Goal: Information Seeking & Learning: Find specific fact

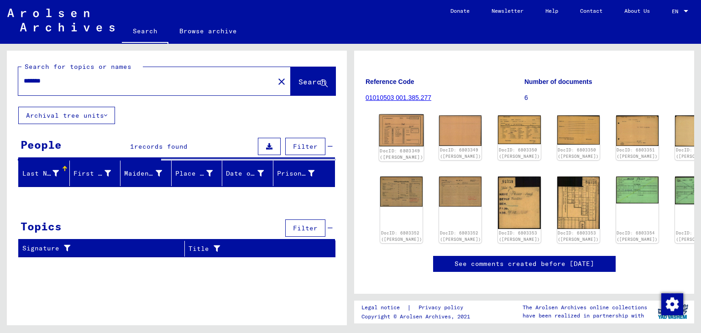
scroll to position [89, 0]
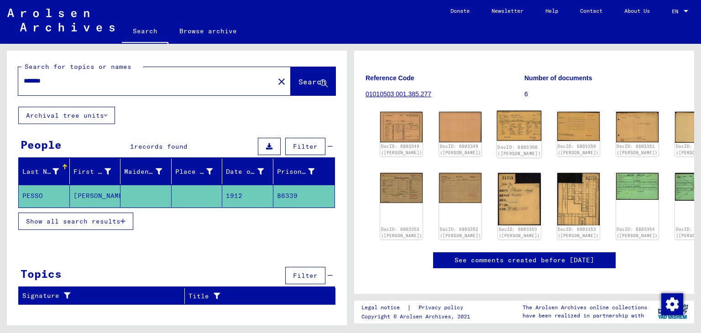
click at [503, 120] on img at bounding box center [519, 126] width 45 height 30
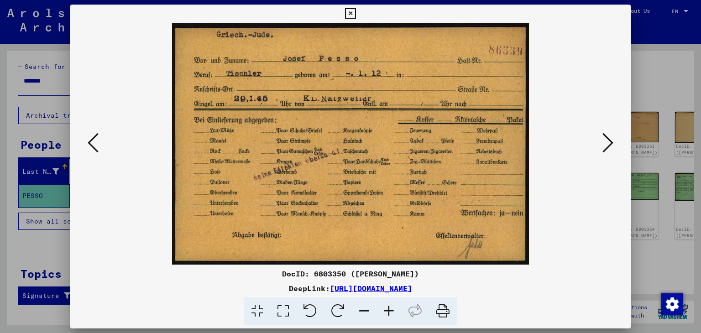
click at [606, 137] on icon at bounding box center [607, 143] width 11 height 22
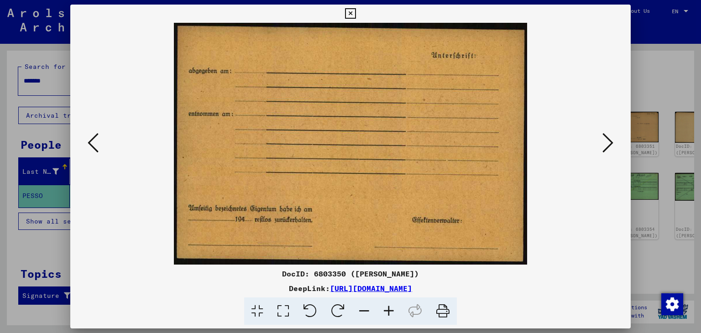
click at [606, 137] on icon at bounding box center [607, 143] width 11 height 22
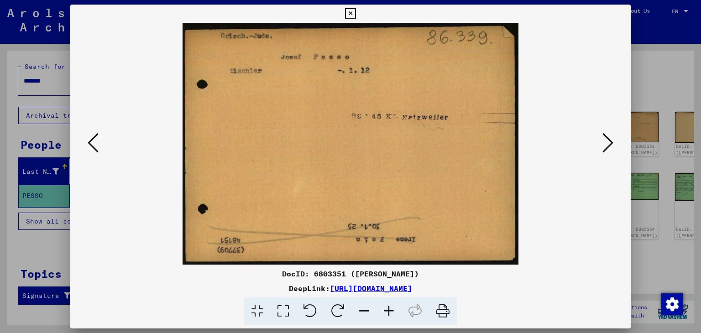
click at [606, 137] on icon at bounding box center [607, 143] width 11 height 22
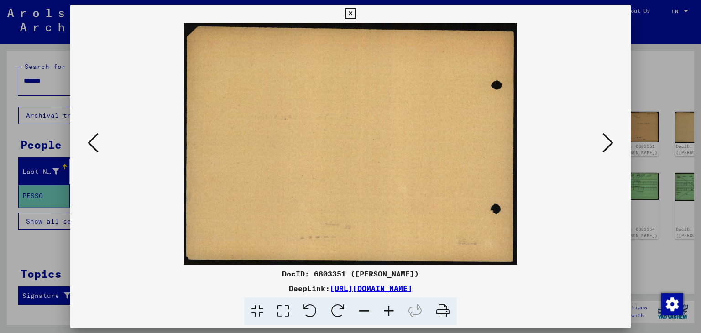
click at [606, 137] on icon at bounding box center [607, 143] width 11 height 22
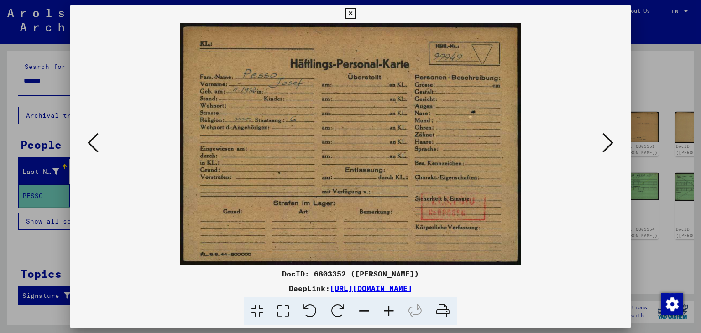
click at [606, 137] on icon at bounding box center [607, 143] width 11 height 22
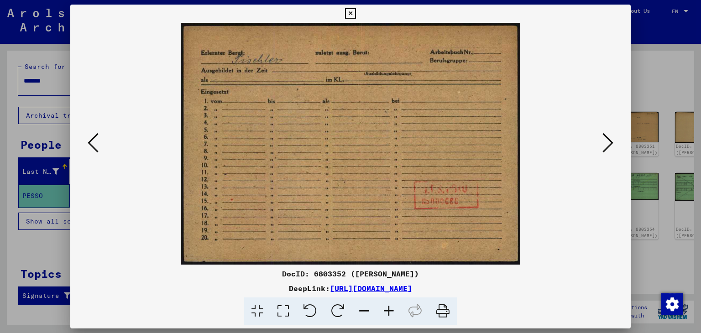
click at [606, 137] on icon at bounding box center [607, 143] width 11 height 22
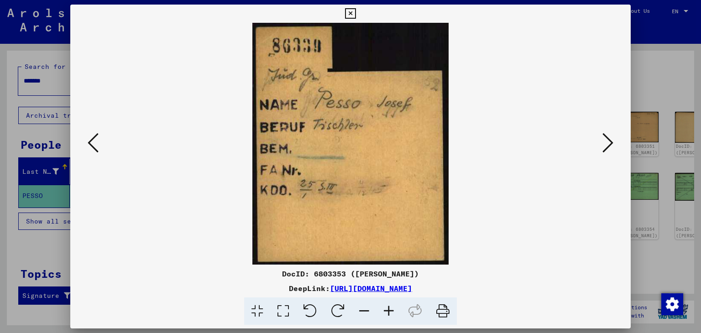
click at [606, 137] on icon at bounding box center [607, 143] width 11 height 22
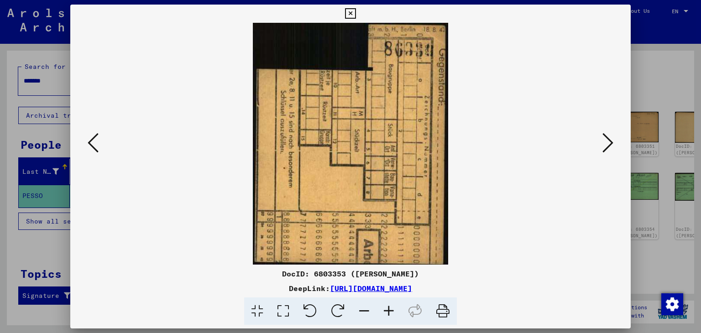
click at [606, 137] on icon at bounding box center [607, 143] width 11 height 22
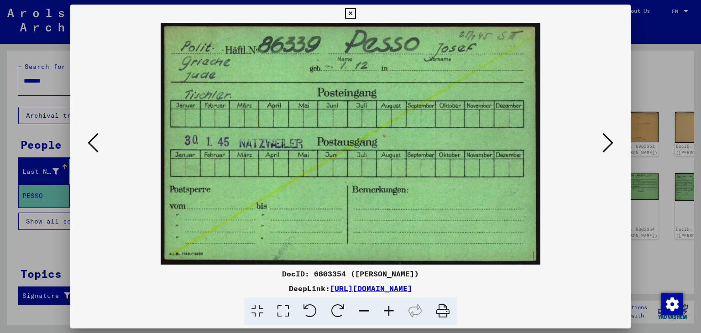
click at [6, 135] on div at bounding box center [350, 166] width 701 height 333
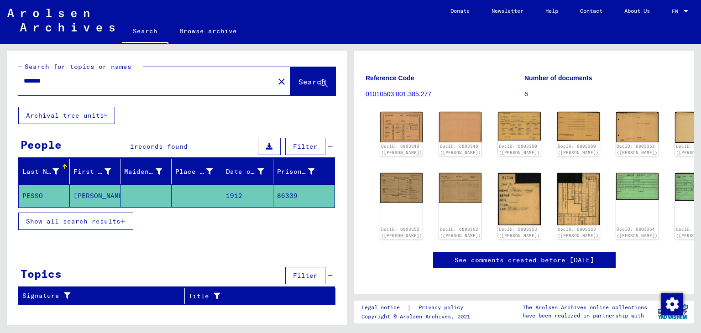
click at [63, 80] on input "*******" at bounding box center [146, 81] width 245 height 10
type input "*****"
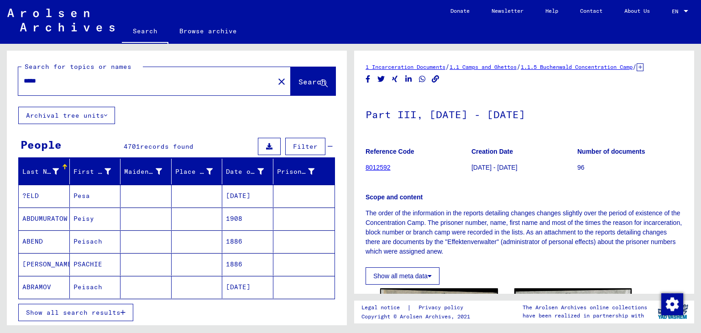
click at [135, 202] on mat-cell at bounding box center [145, 196] width 51 height 22
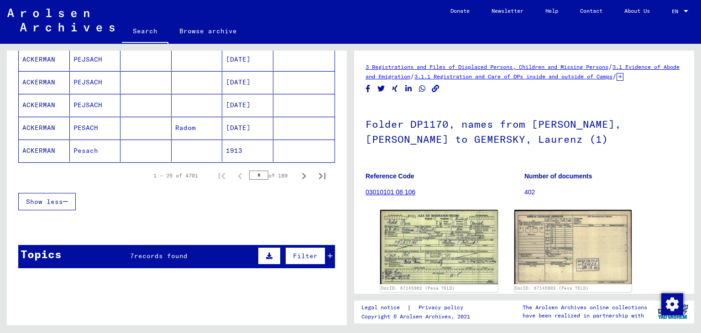
scroll to position [592, 0]
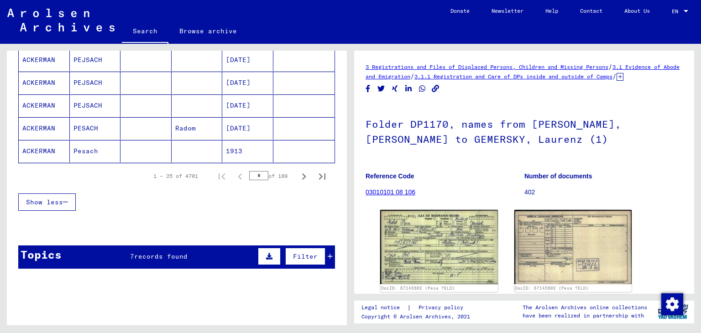
click at [260, 172] on input "*" at bounding box center [258, 175] width 19 height 9
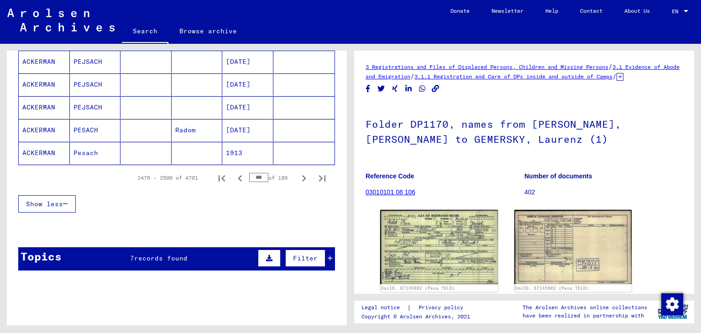
scroll to position [594, 0]
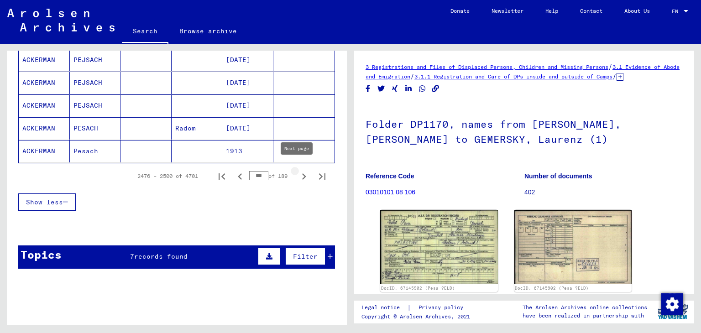
click at [298, 171] on icon "Next page" at bounding box center [304, 176] width 13 height 13
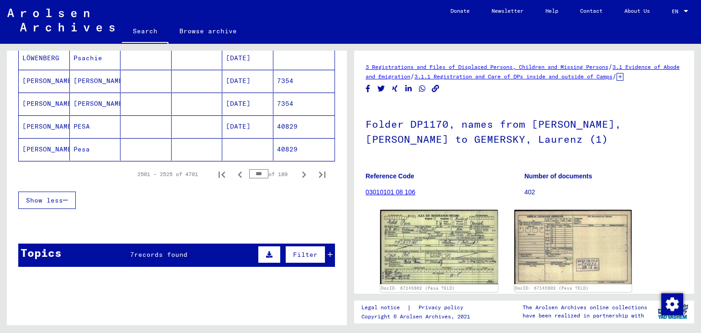
click at [238, 172] on icon "Previous page" at bounding box center [240, 175] width 4 height 6
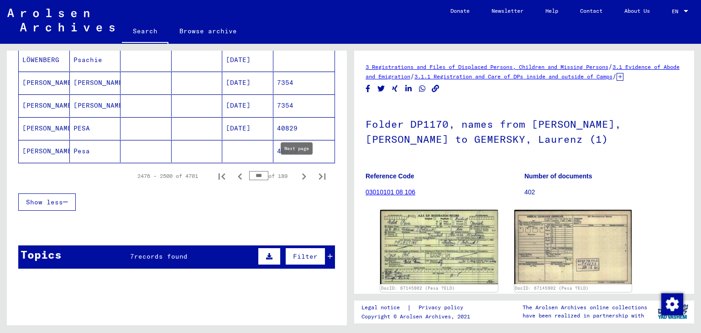
click at [298, 172] on icon "Next page" at bounding box center [304, 176] width 13 height 13
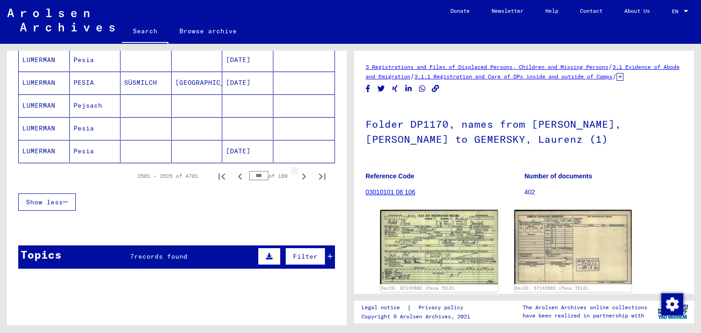
click at [298, 172] on icon "Next page" at bounding box center [304, 176] width 13 height 13
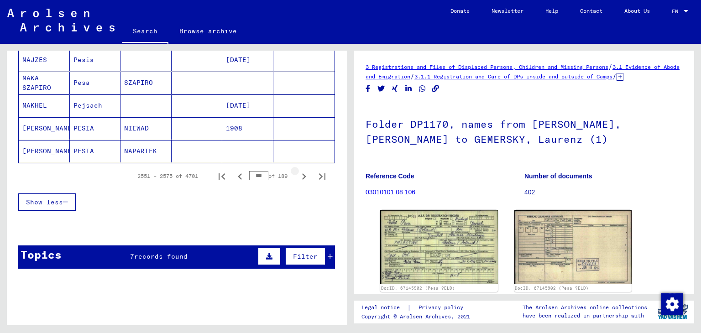
click at [298, 172] on icon "Next page" at bounding box center [304, 176] width 13 height 13
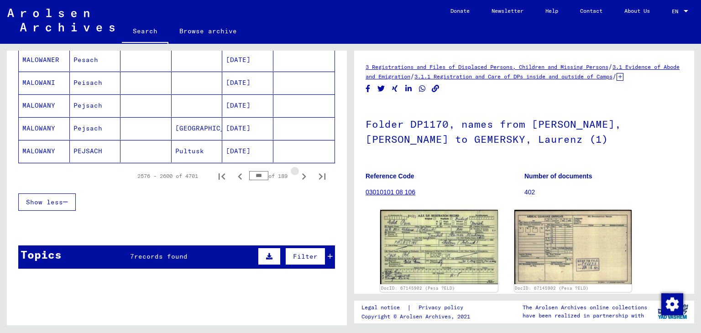
click at [298, 172] on icon "Next page" at bounding box center [304, 176] width 13 height 13
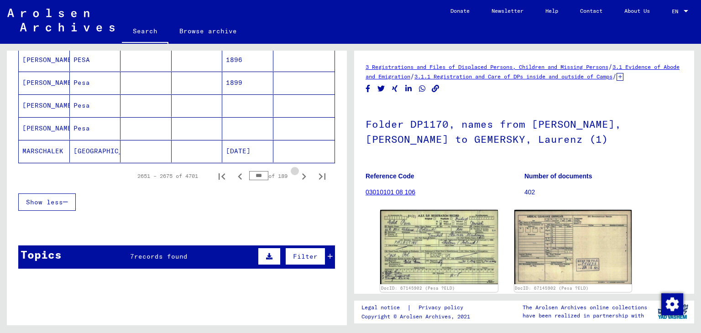
click at [298, 172] on icon "Next page" at bounding box center [304, 176] width 13 height 13
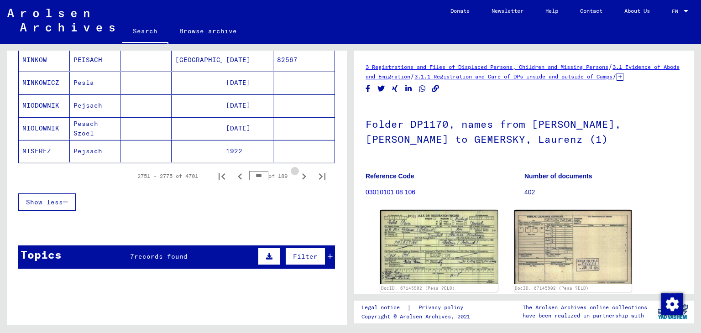
click at [298, 172] on icon "Next page" at bounding box center [304, 176] width 13 height 13
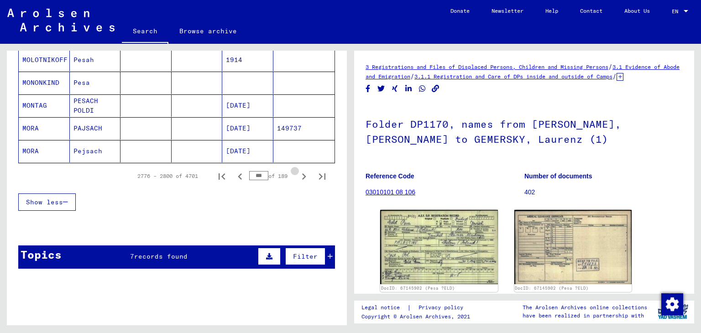
click at [298, 172] on icon "Next page" at bounding box center [304, 176] width 13 height 13
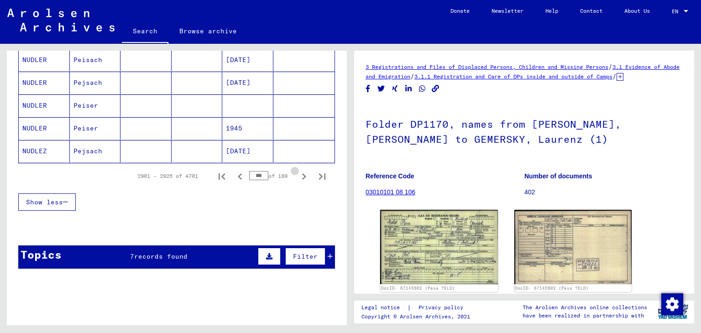
click at [298, 172] on icon "Next page" at bounding box center [304, 176] width 13 height 13
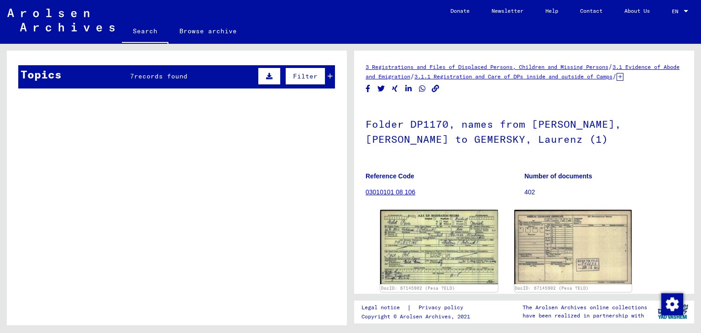
scroll to position [624, 0]
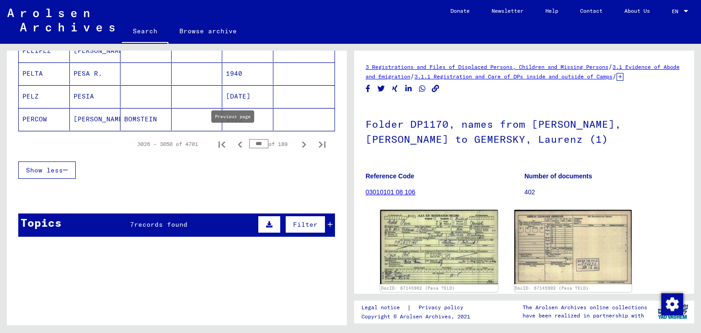
click at [234, 138] on icon "Previous page" at bounding box center [240, 144] width 13 height 13
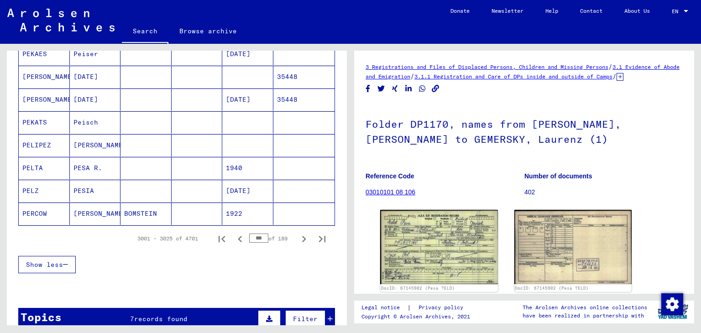
scroll to position [531, 0]
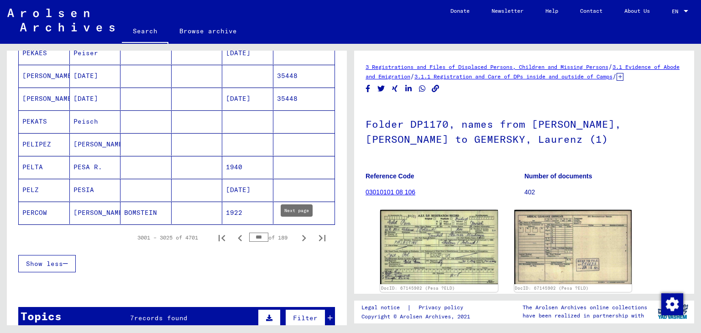
click at [298, 232] on icon "Next page" at bounding box center [304, 238] width 13 height 13
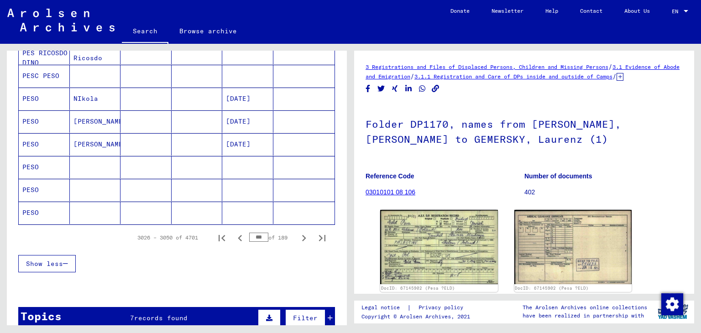
click at [298, 232] on icon "Next page" at bounding box center [304, 238] width 13 height 13
type input "***"
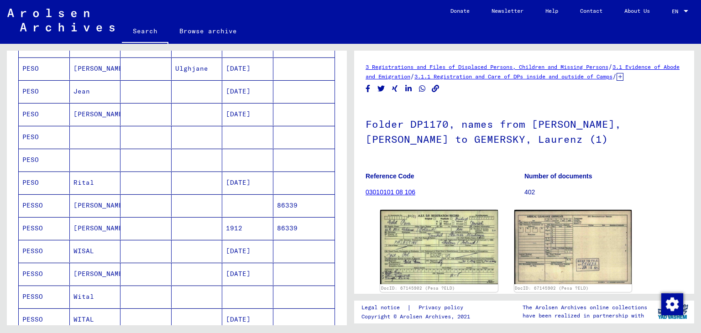
scroll to position [150, 0]
click at [117, 259] on mat-cell "WISAL" at bounding box center [95, 252] width 51 height 22
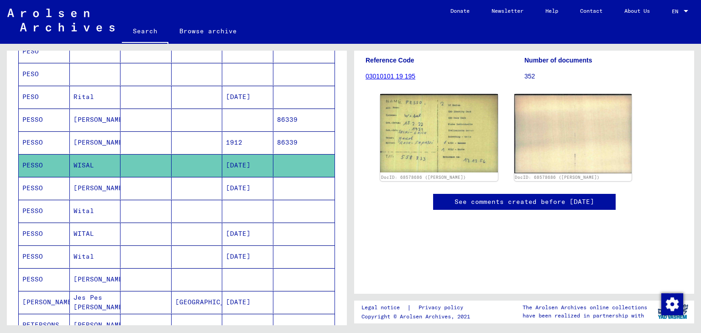
scroll to position [116, 0]
click at [222, 181] on mat-cell "[DATE]" at bounding box center [247, 188] width 51 height 22
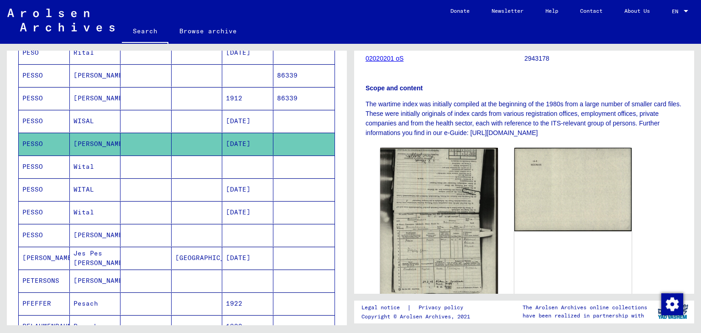
scroll to position [168, 0]
click at [273, 167] on mat-cell at bounding box center [304, 167] width 62 height 22
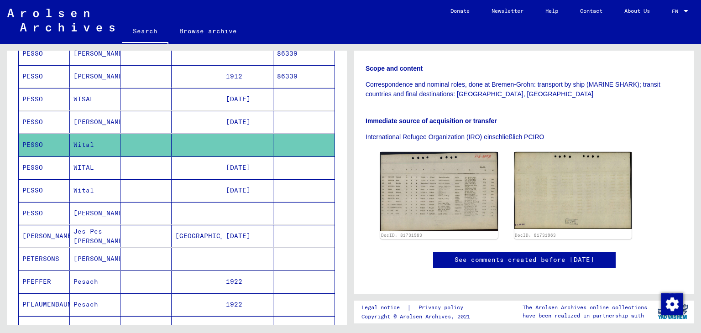
scroll to position [184, 0]
click at [266, 161] on mat-cell "[DATE]" at bounding box center [247, 168] width 51 height 22
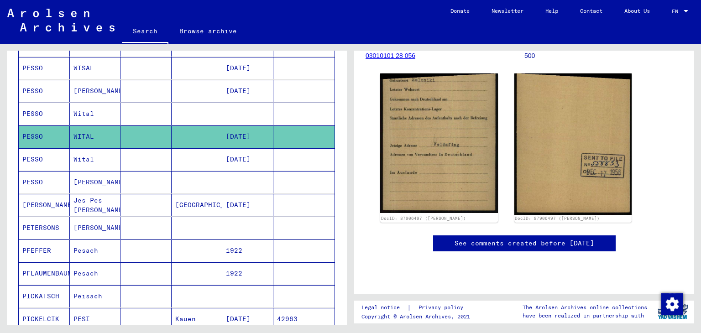
scroll to position [124, 0]
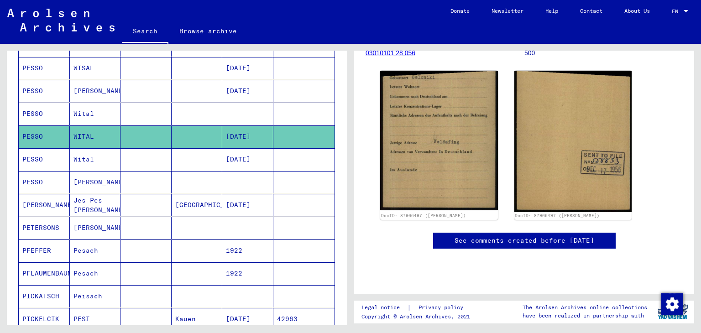
click at [258, 158] on mat-cell "[DATE]" at bounding box center [247, 159] width 51 height 22
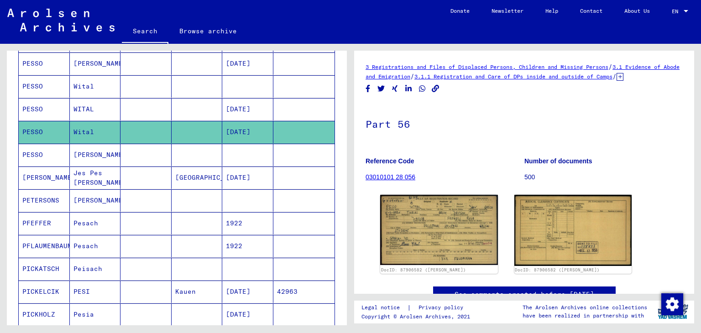
scroll to position [99, 0]
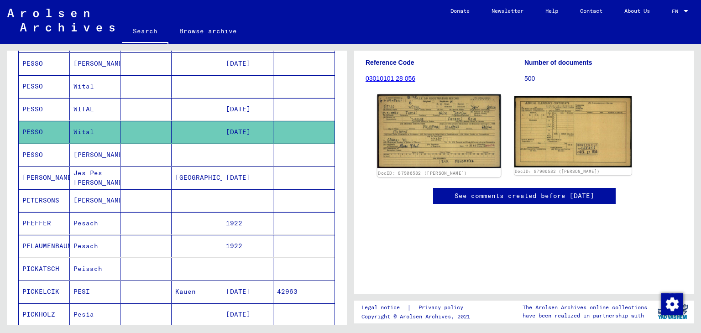
click at [413, 135] on img at bounding box center [438, 130] width 123 height 73
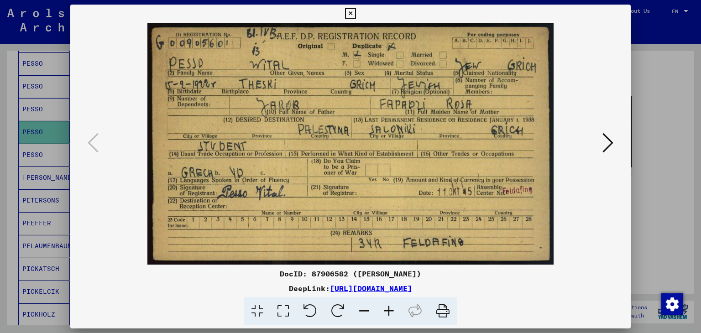
click at [17, 146] on div at bounding box center [350, 166] width 701 height 333
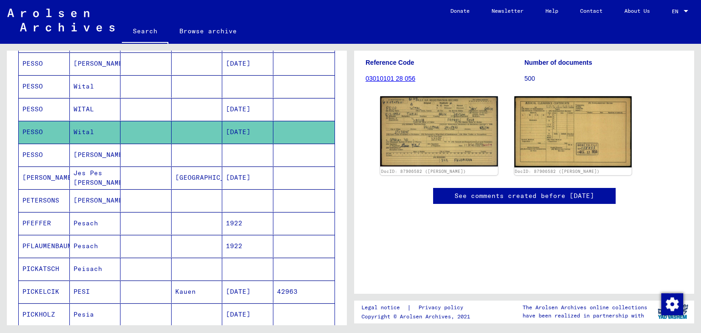
click at [121, 145] on mat-cell at bounding box center [145, 155] width 51 height 22
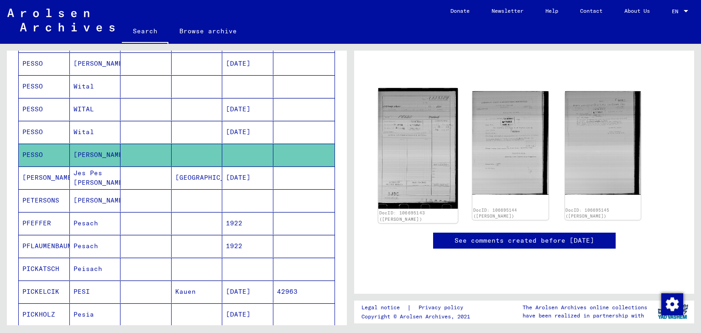
click at [407, 112] on img at bounding box center [418, 148] width 80 height 121
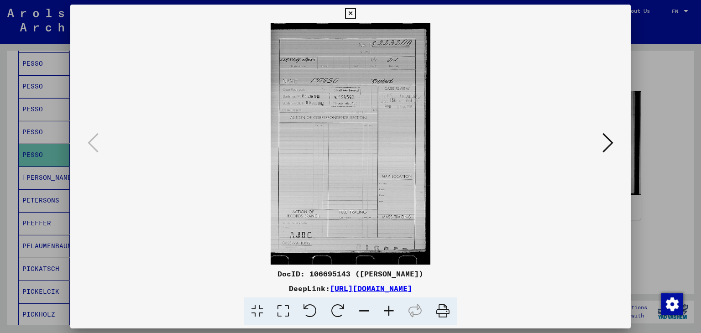
click at [605, 139] on icon at bounding box center [607, 143] width 11 height 22
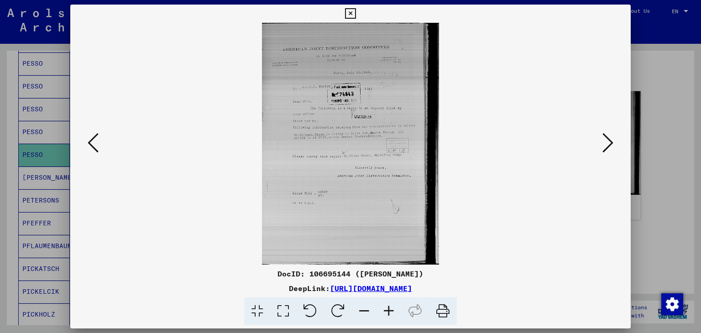
click at [605, 139] on icon at bounding box center [607, 143] width 11 height 22
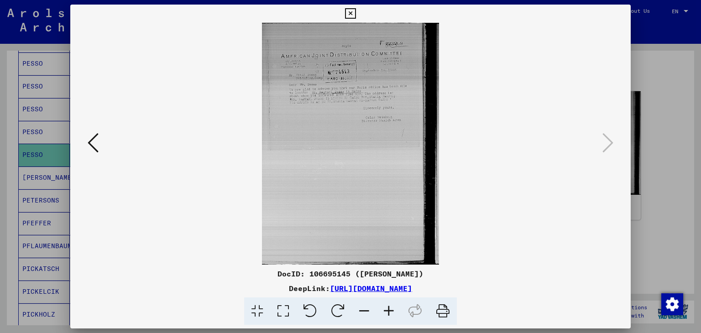
click at [656, 75] on div at bounding box center [350, 166] width 701 height 333
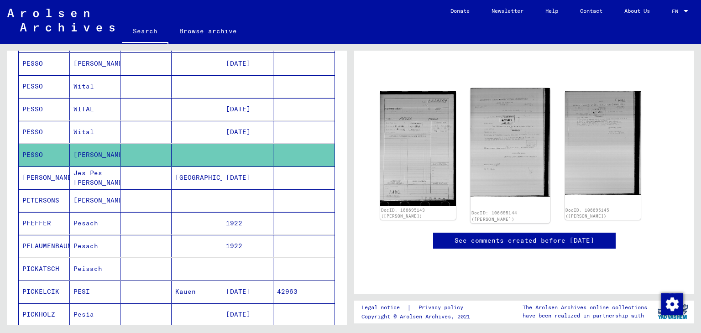
click at [510, 137] on img at bounding box center [511, 142] width 80 height 109
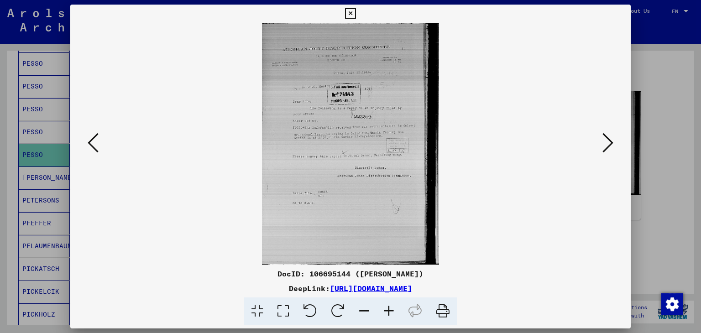
click at [610, 143] on icon at bounding box center [607, 143] width 11 height 22
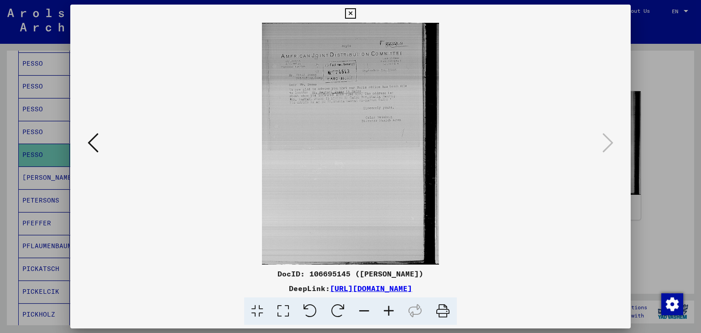
click at [0, 145] on div at bounding box center [350, 166] width 701 height 333
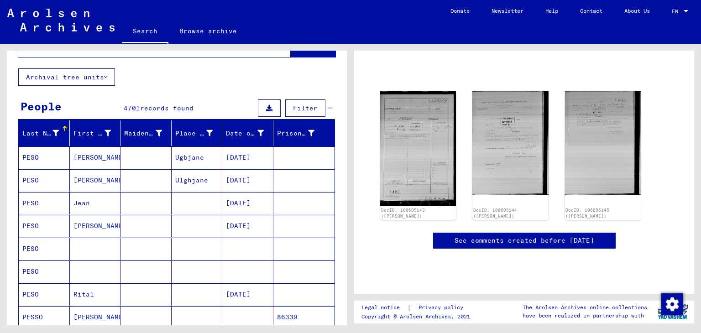
scroll to position [0, 0]
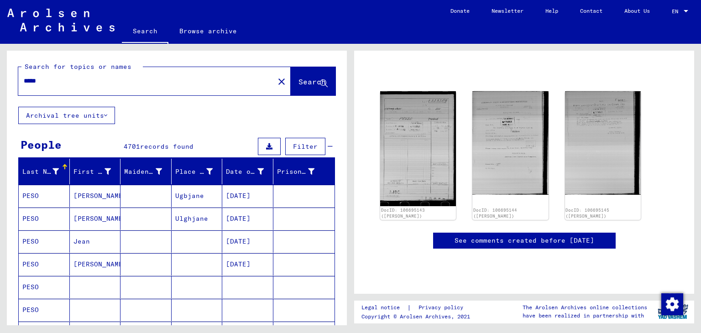
click at [128, 79] on input "*****" at bounding box center [146, 81] width 245 height 10
type input "******"
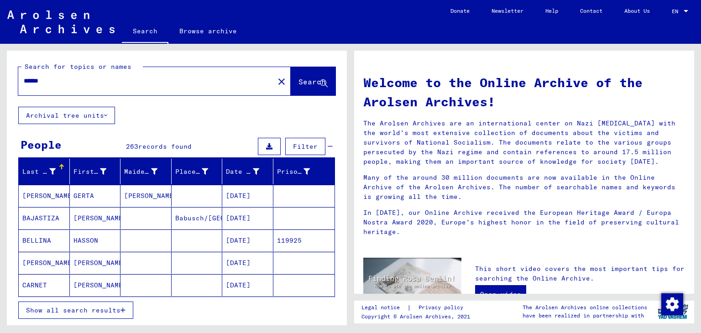
click at [88, 256] on mat-cell "[PERSON_NAME]" at bounding box center [95, 263] width 51 height 22
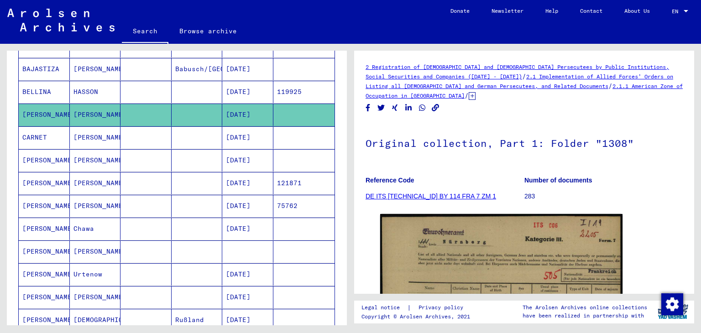
scroll to position [261, 0]
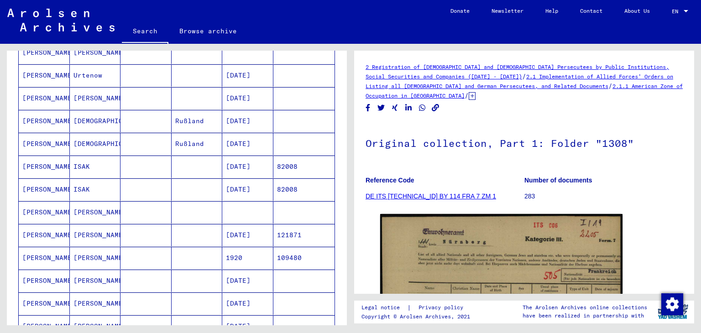
click at [126, 167] on mat-cell at bounding box center [145, 167] width 51 height 22
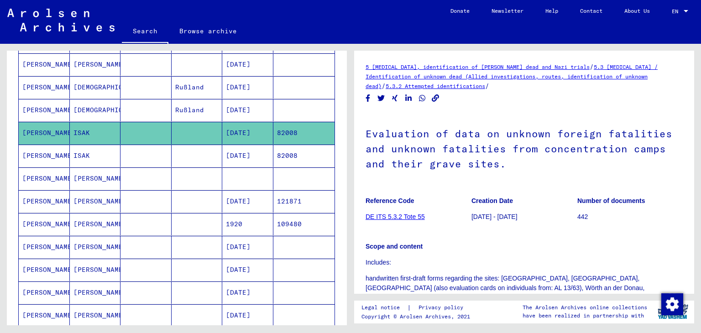
scroll to position [161, 0]
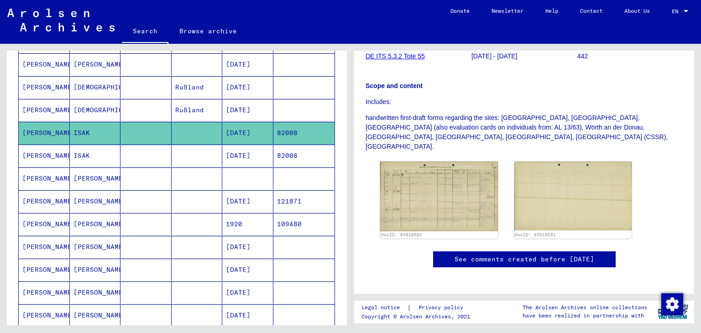
click at [295, 151] on mat-cell "82008" at bounding box center [304, 156] width 62 height 22
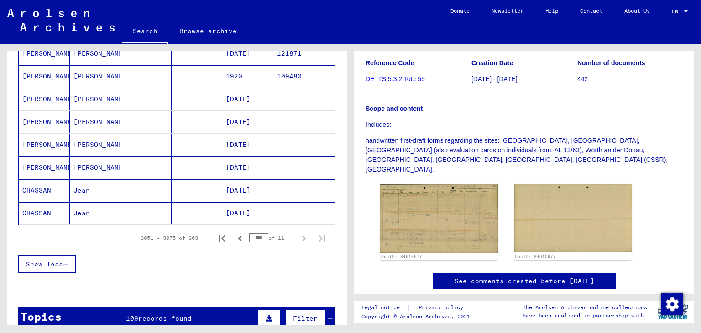
scroll to position [544, 0]
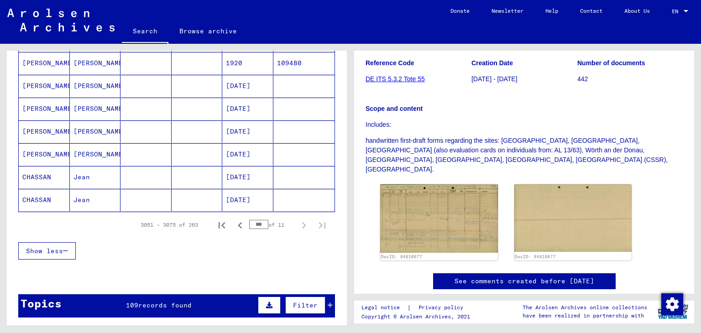
click at [252, 220] on input "***" at bounding box center [258, 224] width 19 height 9
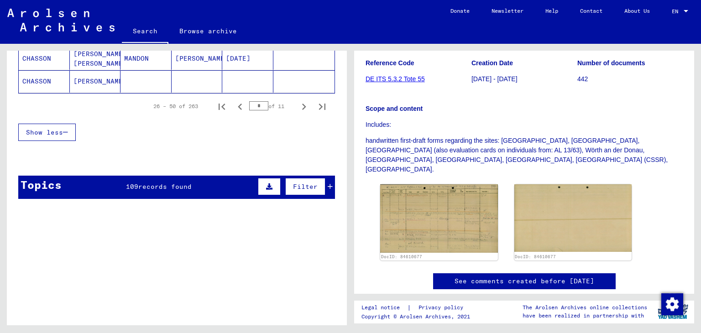
scroll to position [662, 0]
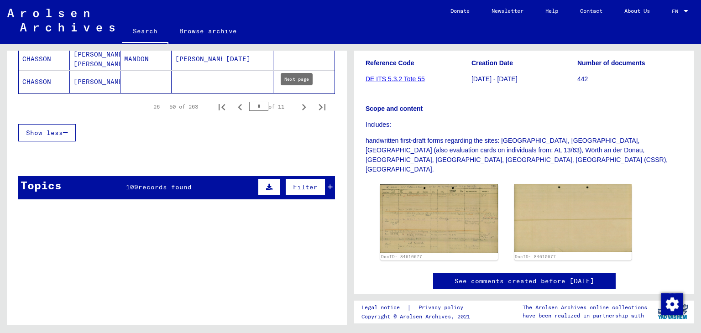
click at [298, 105] on icon "Next page" at bounding box center [304, 107] width 13 height 13
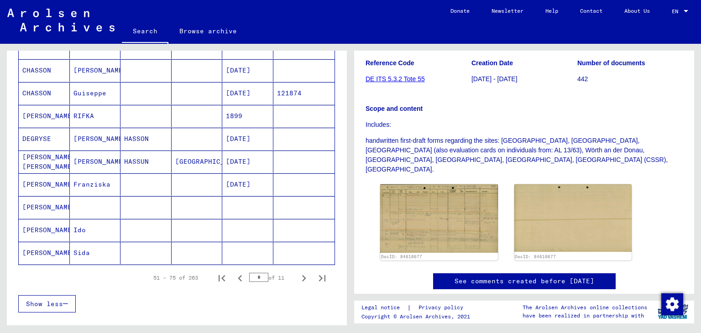
scroll to position [502, 0]
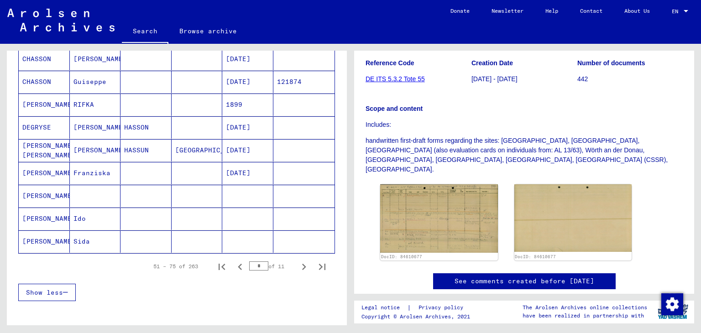
click at [187, 212] on mat-cell at bounding box center [197, 219] width 51 height 22
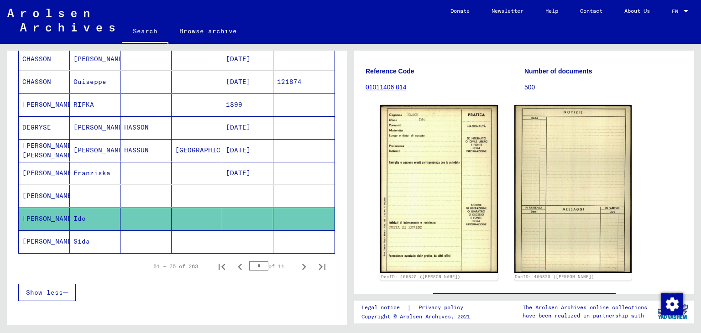
scroll to position [105, 0]
click at [141, 95] on mat-cell at bounding box center [145, 105] width 51 height 22
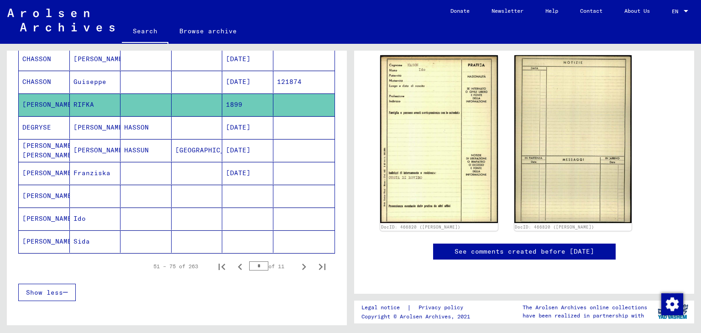
scroll to position [80, 0]
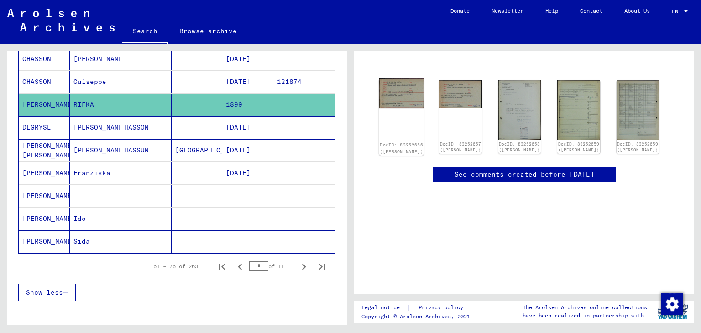
click at [399, 110] on div "DocID: 83252656 ([PERSON_NAME])" at bounding box center [401, 117] width 45 height 77
click at [513, 111] on img at bounding box center [519, 110] width 45 height 63
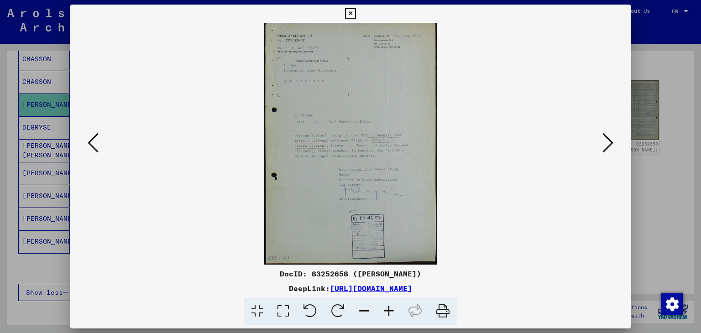
click at [31, 167] on div at bounding box center [350, 166] width 701 height 333
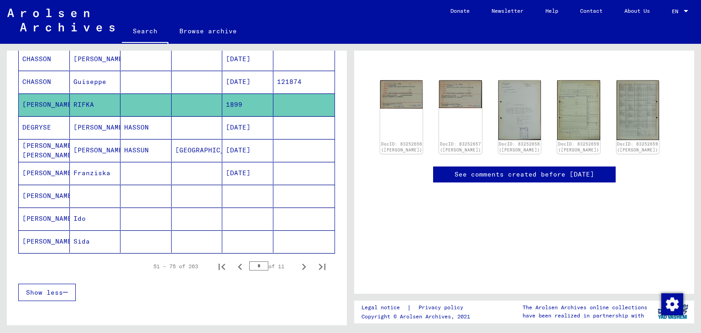
click at [172, 237] on mat-cell at bounding box center [197, 241] width 51 height 22
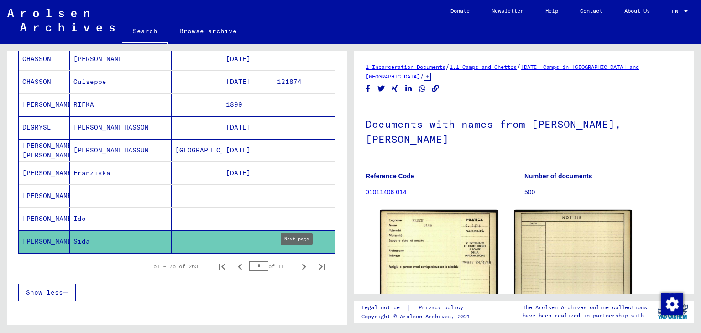
click at [303, 261] on icon "Next page" at bounding box center [304, 267] width 13 height 13
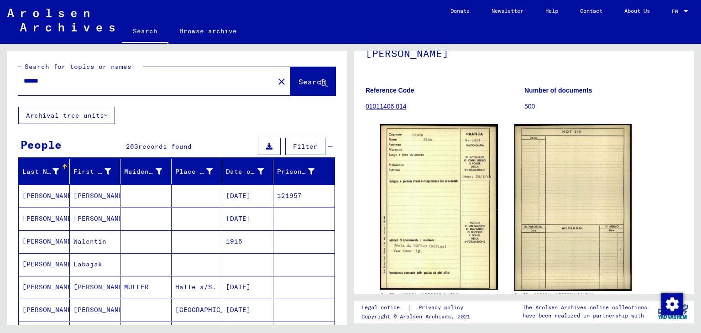
scroll to position [89, 0]
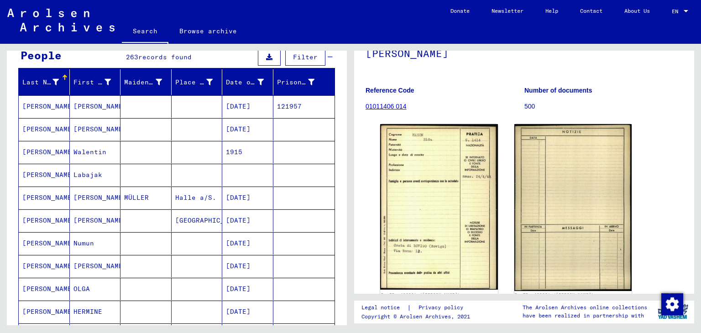
click at [152, 97] on mat-cell at bounding box center [145, 106] width 51 height 22
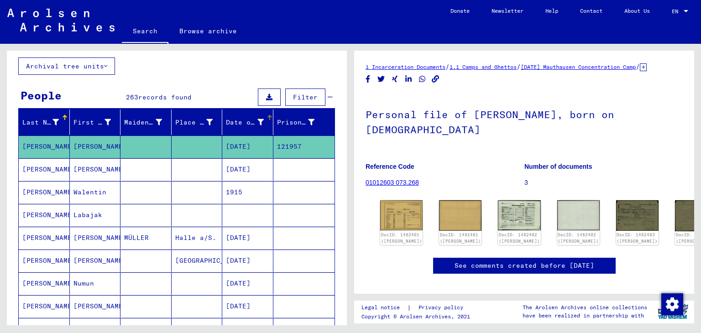
scroll to position [52, 0]
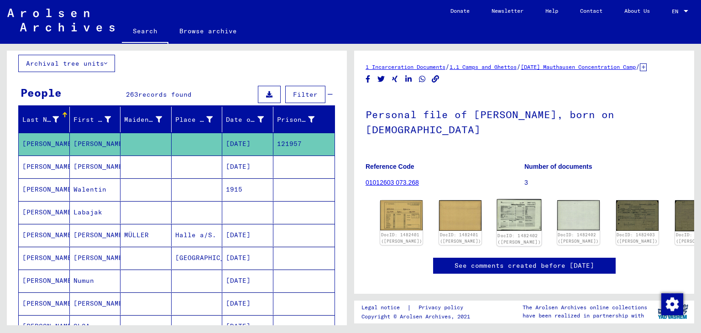
click at [497, 223] on img at bounding box center [519, 214] width 45 height 31
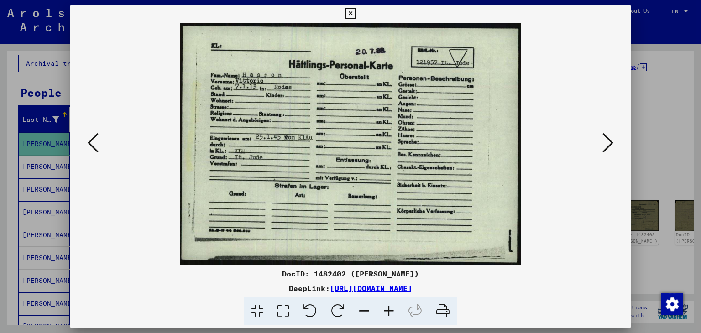
click at [21, 162] on div at bounding box center [350, 166] width 701 height 333
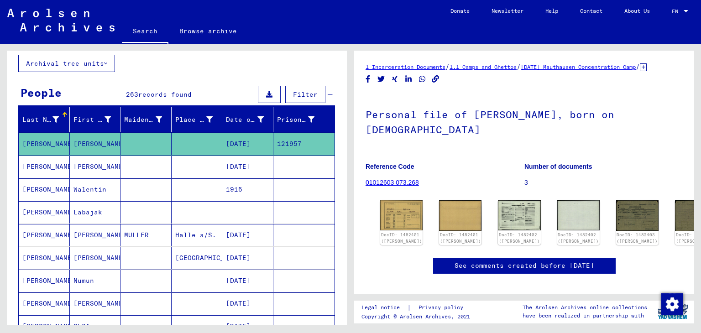
click at [75, 168] on mat-cell "[PERSON_NAME]" at bounding box center [95, 167] width 51 height 22
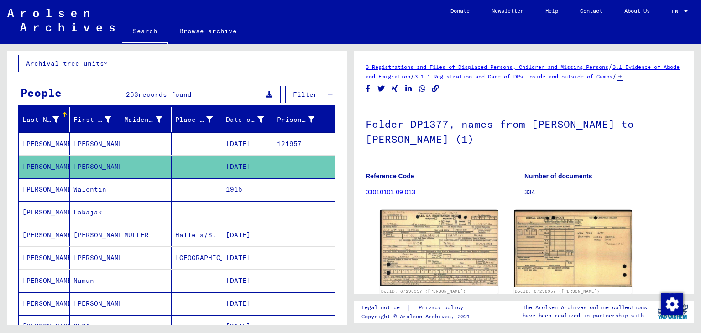
click at [95, 187] on mat-cell "Walentin" at bounding box center [95, 189] width 51 height 22
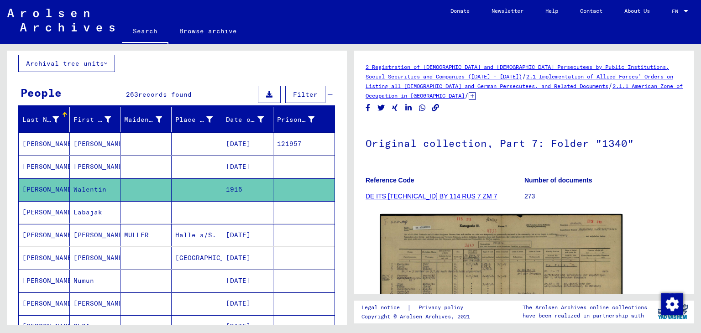
click at [97, 238] on mat-cell "[PERSON_NAME]" at bounding box center [95, 235] width 51 height 22
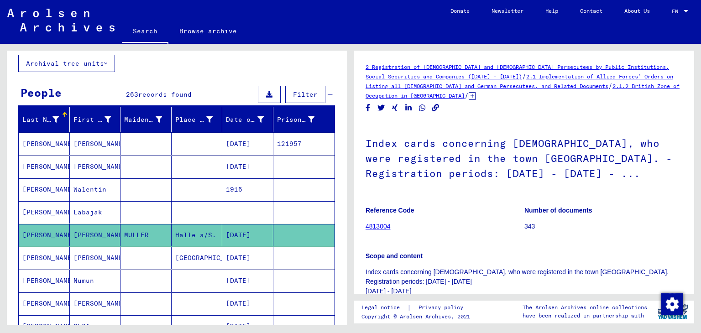
click at [97, 261] on mat-cell "[PERSON_NAME]" at bounding box center [95, 258] width 51 height 22
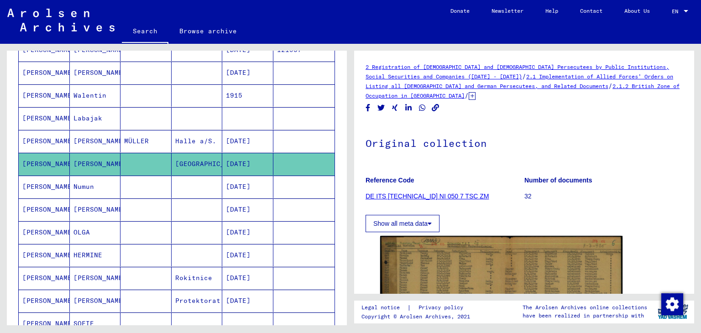
scroll to position [155, 0]
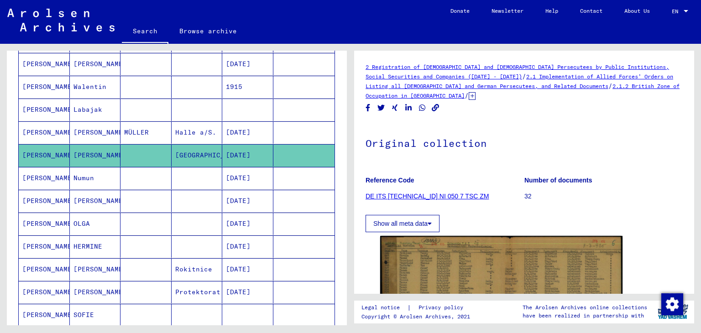
click at [135, 201] on mat-cell at bounding box center [145, 201] width 51 height 22
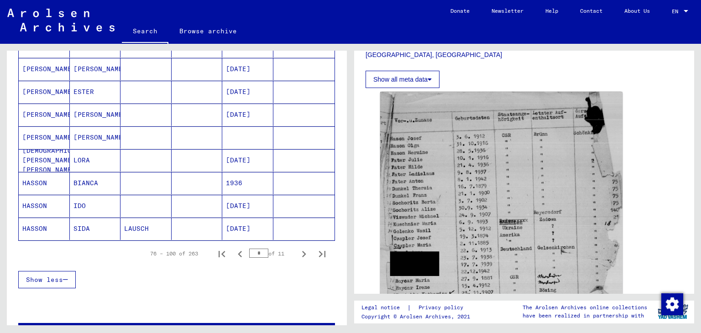
scroll to position [528, 0]
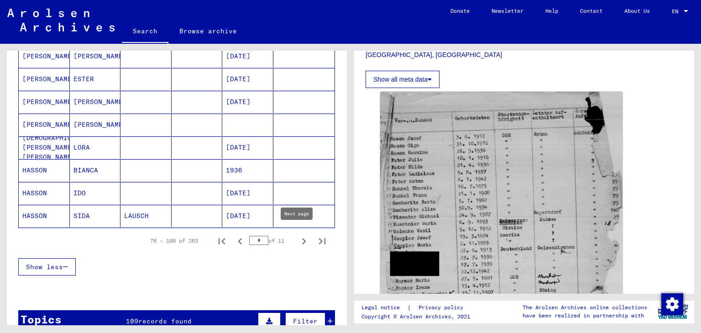
click at [298, 235] on icon "Next page" at bounding box center [304, 241] width 13 height 13
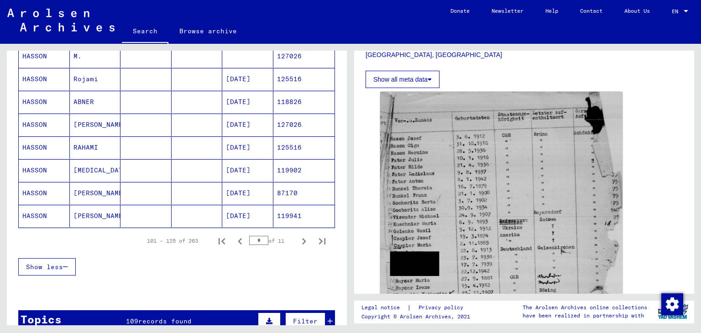
click at [166, 186] on mat-cell at bounding box center [145, 193] width 51 height 22
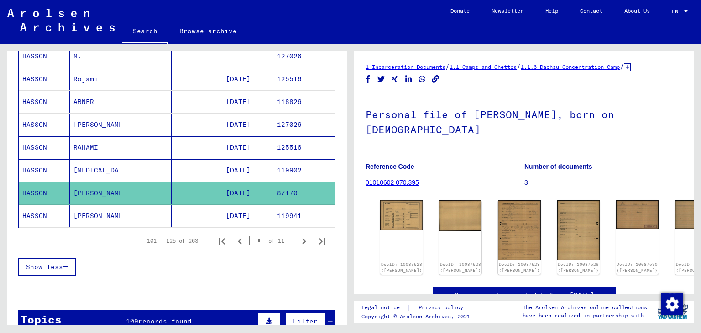
scroll to position [53, 0]
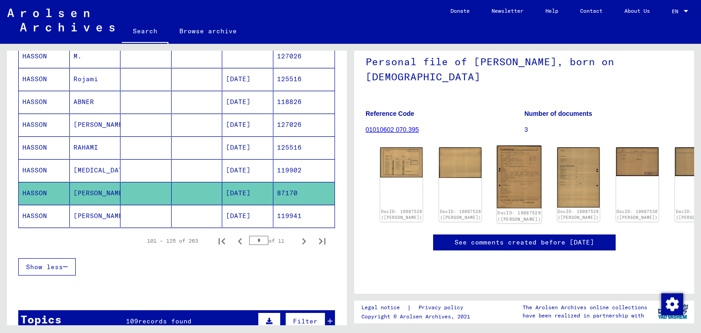
click at [497, 160] on img at bounding box center [519, 177] width 45 height 63
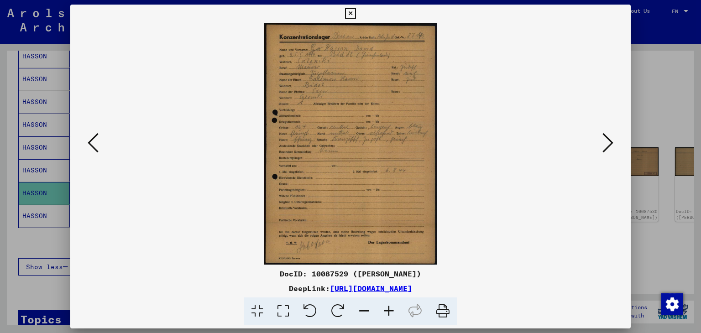
click at [15, 177] on div at bounding box center [350, 166] width 701 height 333
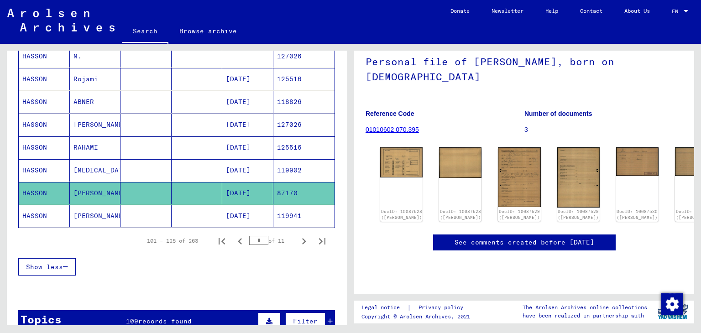
click at [110, 210] on mat-cell "[PERSON_NAME]" at bounding box center [95, 216] width 51 height 22
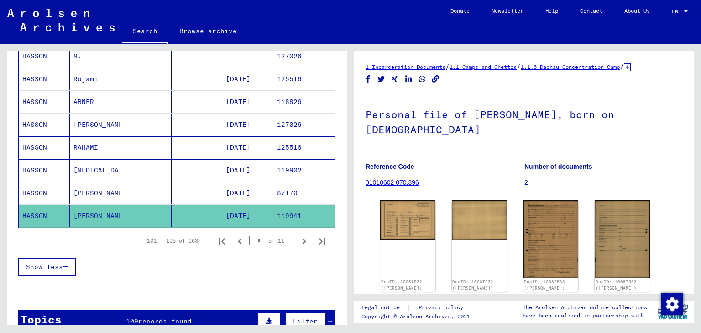
scroll to position [43, 0]
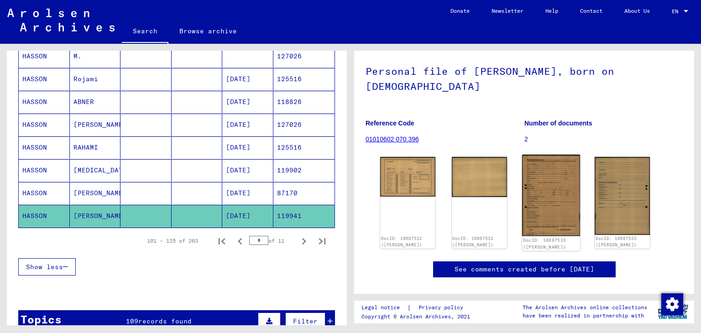
click at [540, 174] on img at bounding box center [551, 196] width 58 height 82
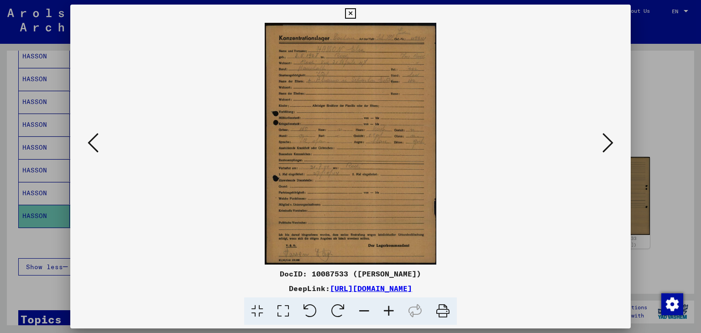
click at [8, 175] on div at bounding box center [350, 166] width 701 height 333
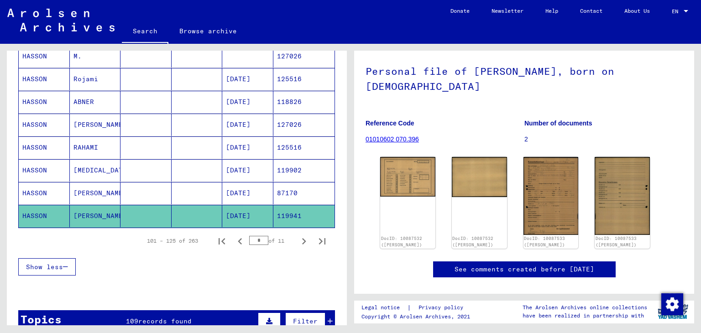
click at [90, 169] on mat-cell "[MEDICAL_DATA]" at bounding box center [95, 170] width 51 height 22
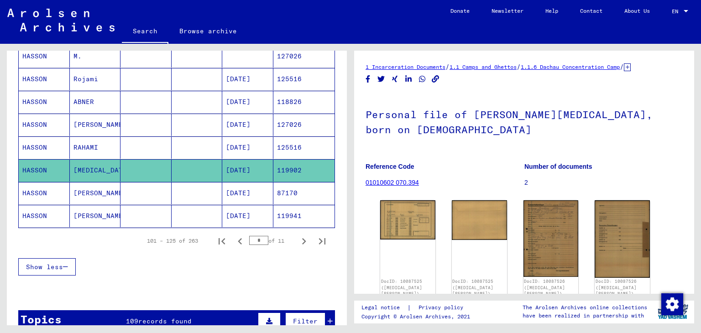
scroll to position [65, 0]
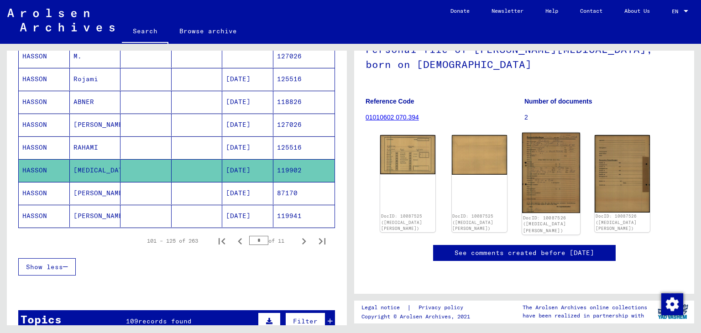
click at [537, 157] on img at bounding box center [551, 173] width 58 height 80
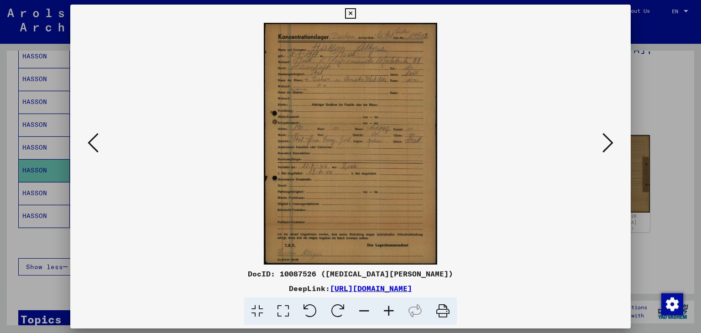
click at [55, 115] on div at bounding box center [350, 166] width 701 height 333
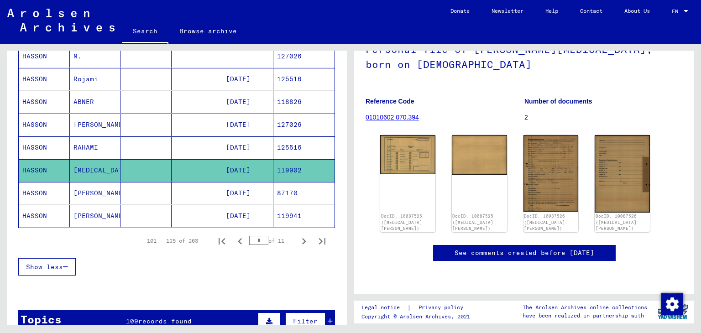
click at [103, 141] on mat-cell "RAHAMI" at bounding box center [95, 147] width 51 height 22
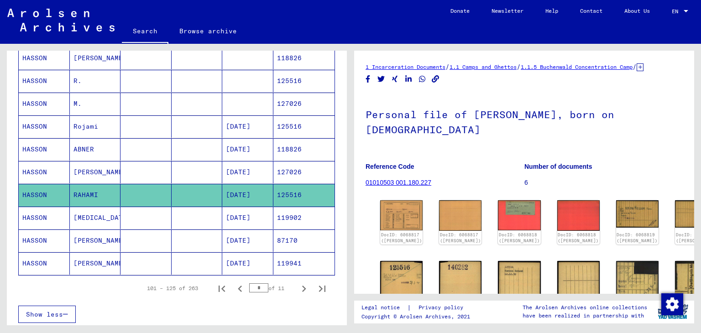
scroll to position [131, 0]
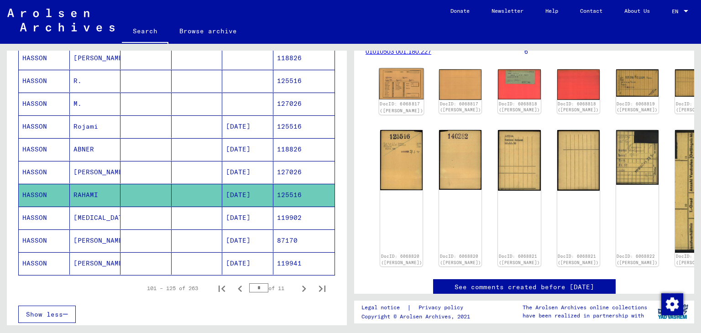
click at [390, 93] on img at bounding box center [401, 83] width 45 height 31
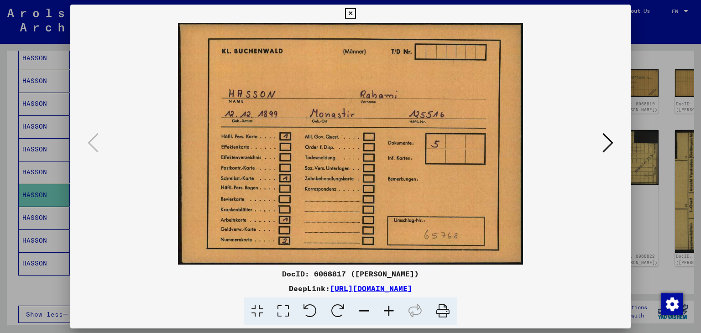
click at [610, 143] on icon at bounding box center [607, 143] width 11 height 22
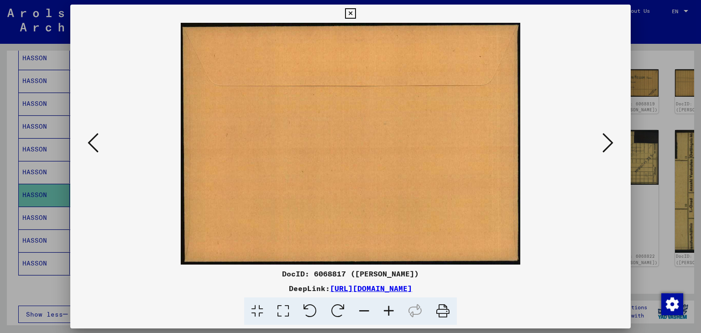
click at [610, 143] on icon at bounding box center [607, 143] width 11 height 22
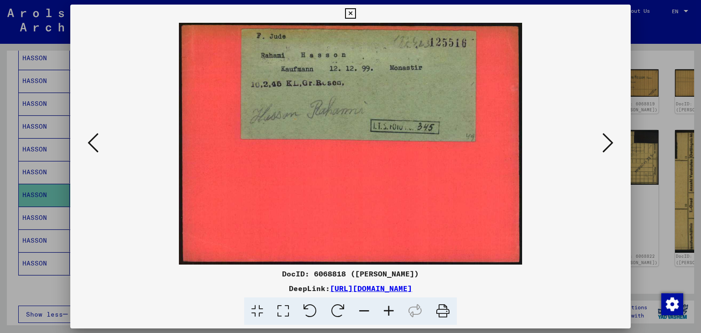
click at [610, 143] on icon at bounding box center [607, 143] width 11 height 22
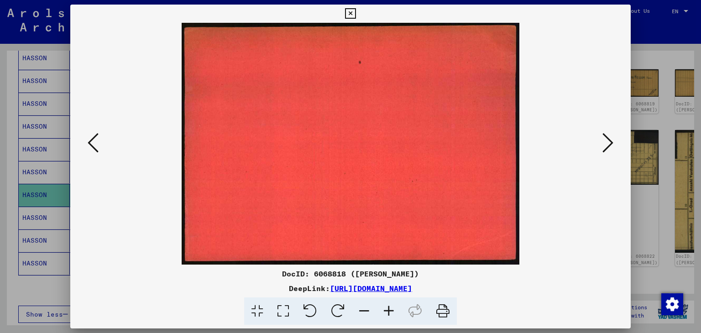
click at [611, 143] on icon at bounding box center [607, 143] width 11 height 22
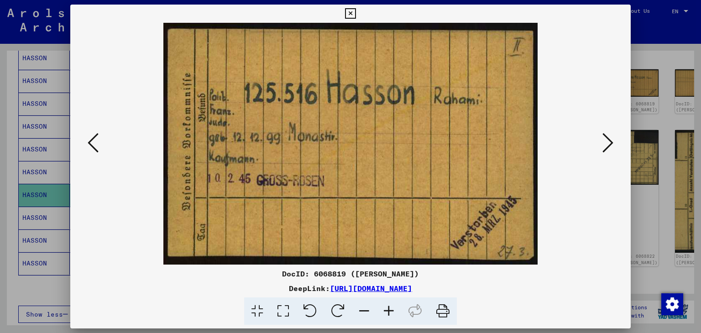
click at [611, 143] on icon at bounding box center [607, 143] width 11 height 22
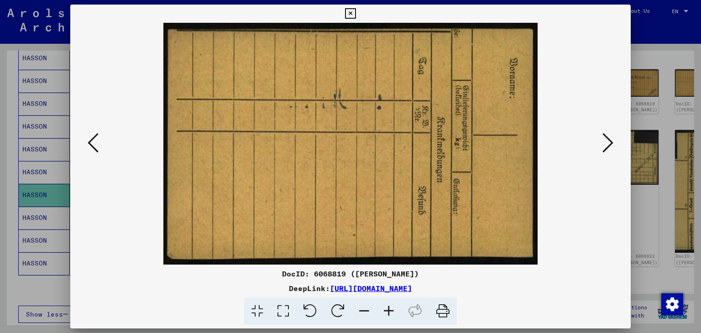
click at [612, 143] on icon at bounding box center [607, 143] width 11 height 22
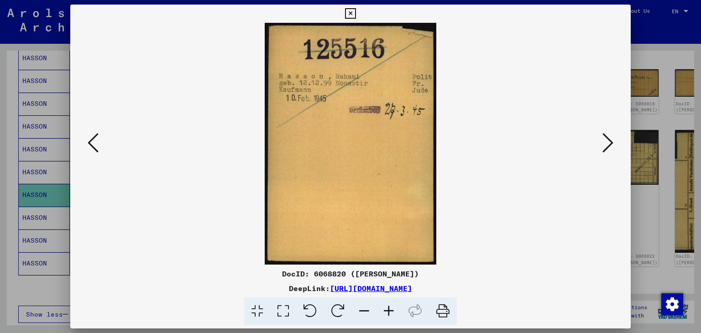
click at [612, 143] on icon at bounding box center [607, 143] width 11 height 22
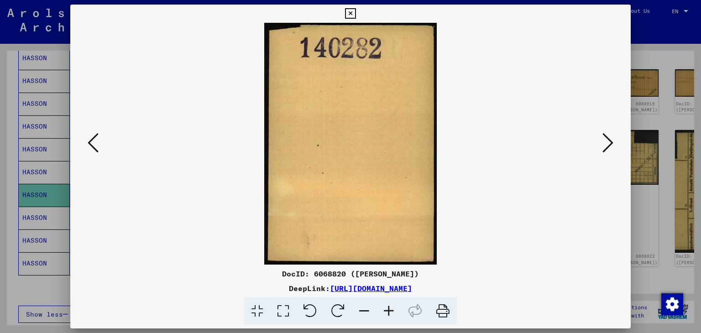
click at [612, 143] on icon at bounding box center [607, 143] width 11 height 22
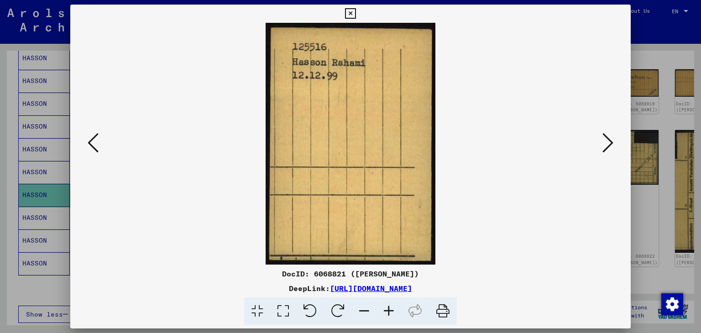
click at [612, 143] on icon at bounding box center [607, 143] width 11 height 22
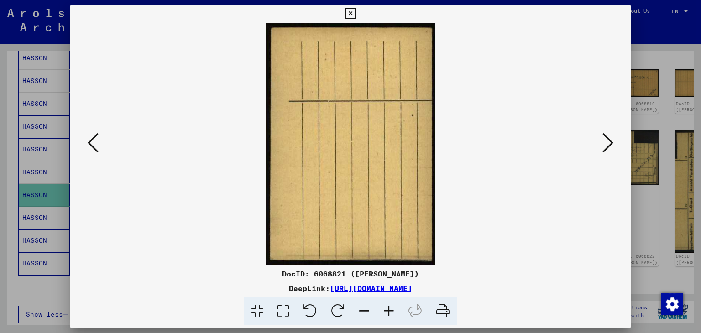
click at [613, 143] on icon at bounding box center [607, 143] width 11 height 22
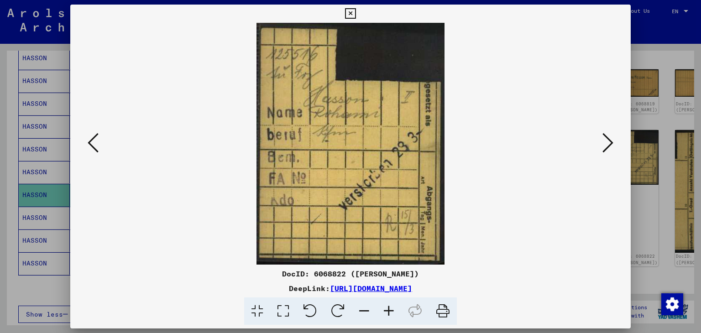
click at [613, 143] on icon at bounding box center [607, 143] width 11 height 22
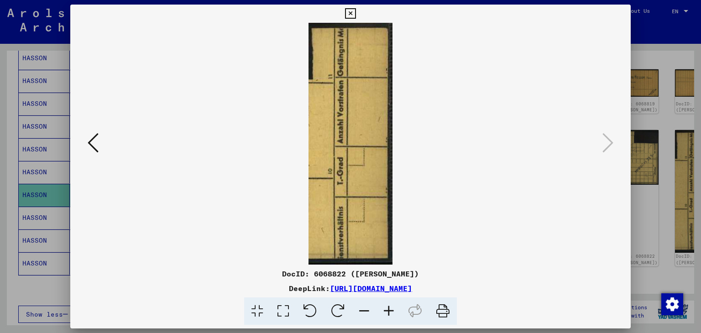
click at [653, 139] on div at bounding box center [350, 166] width 701 height 333
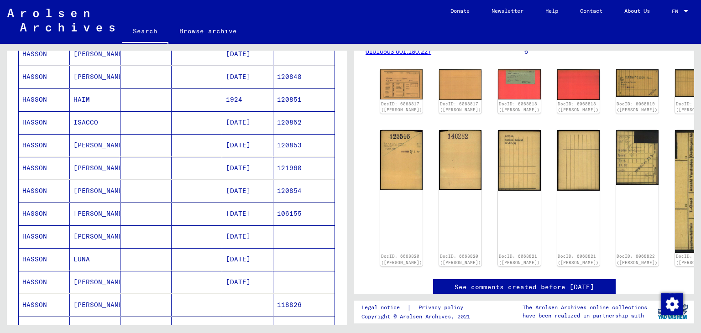
scroll to position [233, 0]
click at [125, 193] on mat-cell at bounding box center [145, 191] width 51 height 22
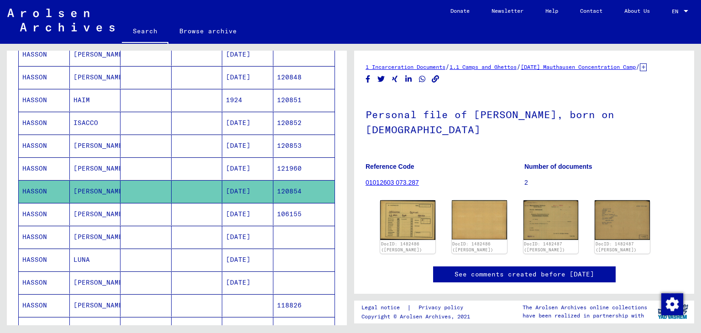
scroll to position [12, 0]
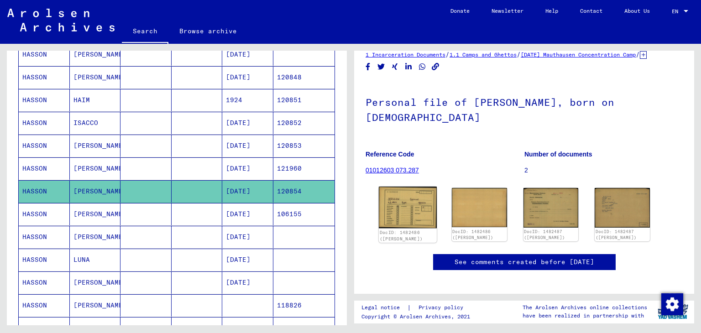
click at [411, 224] on img at bounding box center [408, 208] width 58 height 42
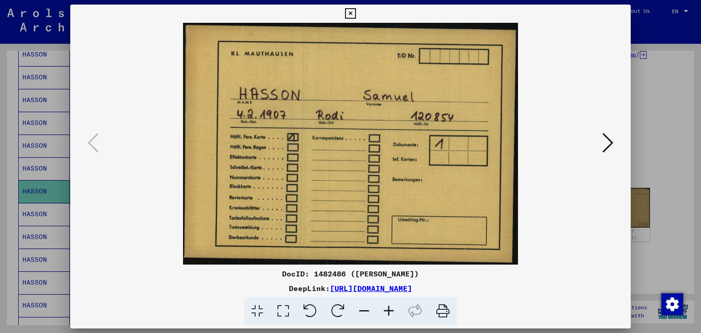
click at [0, 125] on div at bounding box center [350, 166] width 701 height 333
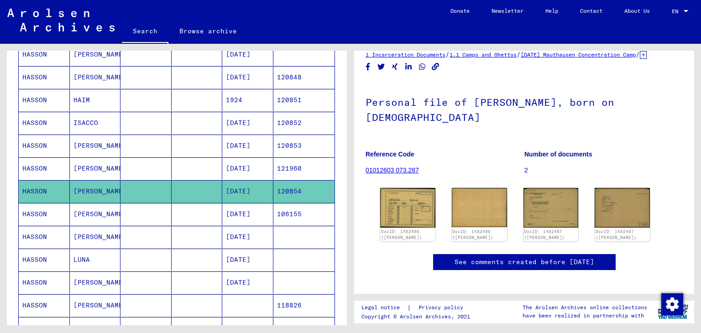
click at [102, 262] on mat-cell "LUNA" at bounding box center [95, 260] width 51 height 22
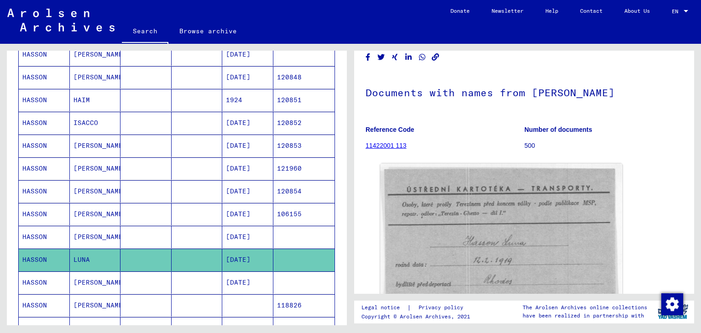
scroll to position [23, 0]
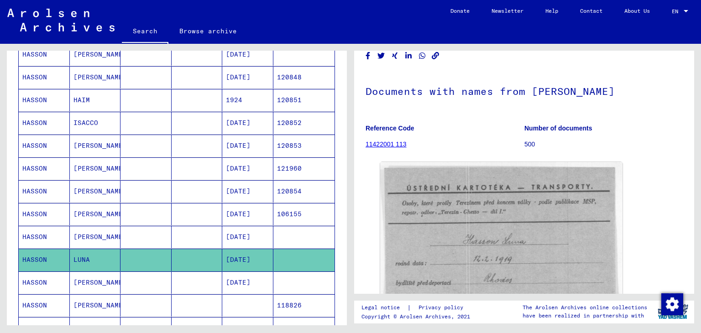
click at [199, 172] on mat-cell at bounding box center [197, 168] width 51 height 22
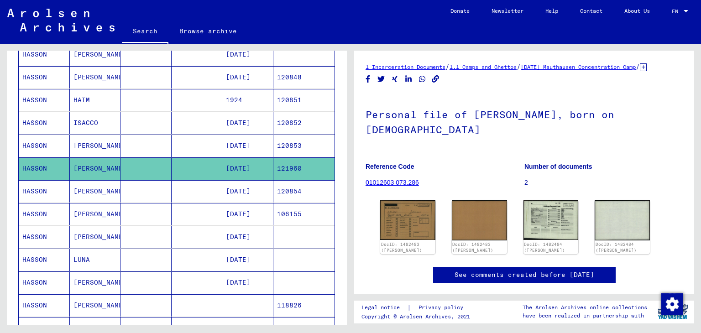
scroll to position [56, 0]
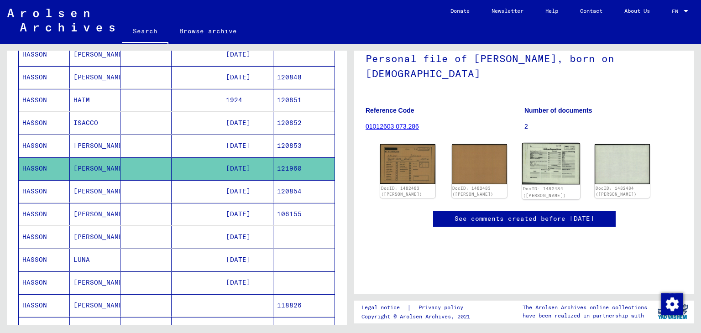
click at [546, 170] on img at bounding box center [551, 164] width 58 height 42
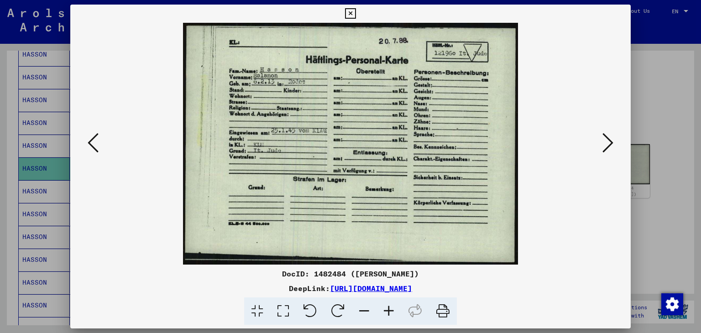
click at [41, 101] on div at bounding box center [350, 166] width 701 height 333
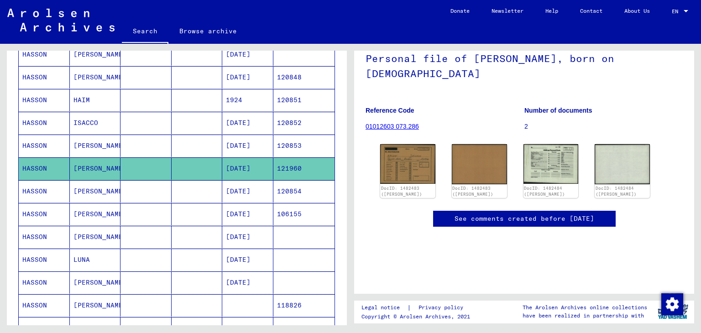
click at [103, 143] on mat-cell "[PERSON_NAME]" at bounding box center [95, 146] width 51 height 22
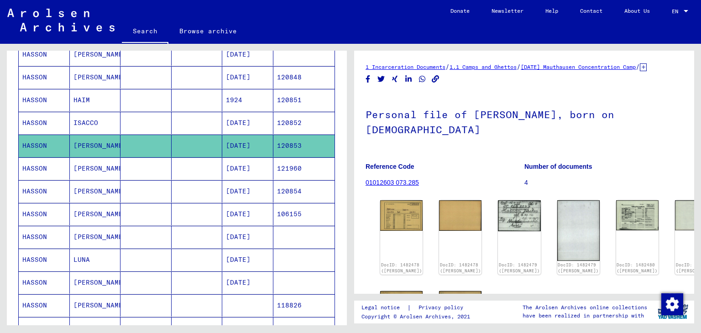
scroll to position [84, 0]
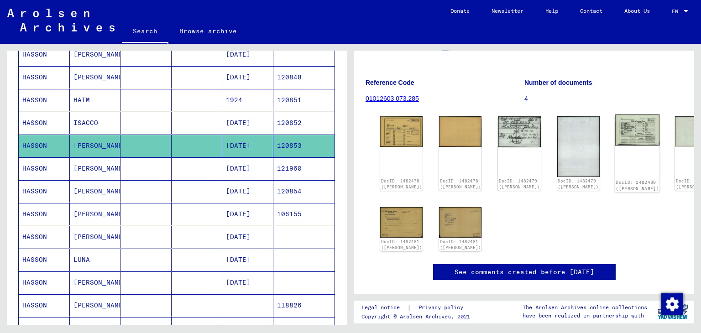
click at [615, 145] on img at bounding box center [637, 130] width 45 height 31
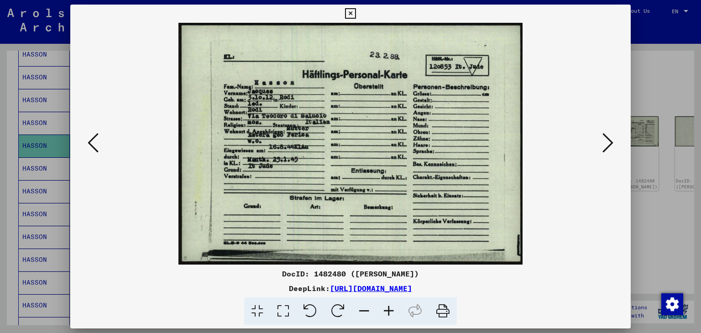
click at [0, 121] on div at bounding box center [350, 166] width 701 height 333
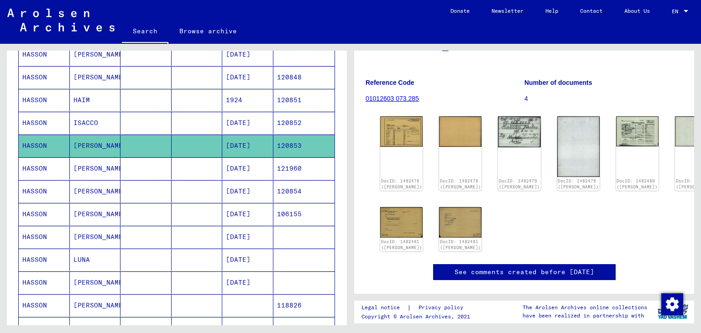
click at [86, 119] on mat-cell "ISACCO" at bounding box center [95, 123] width 51 height 22
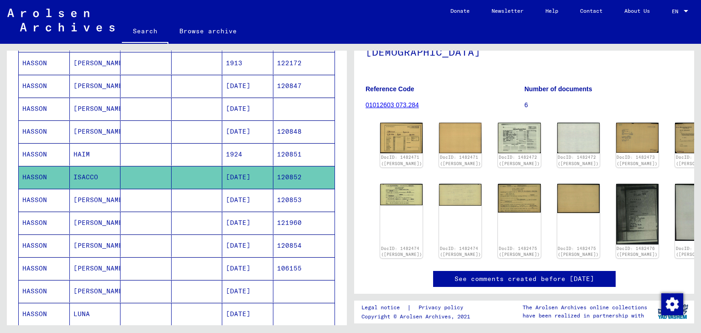
scroll to position [78, 0]
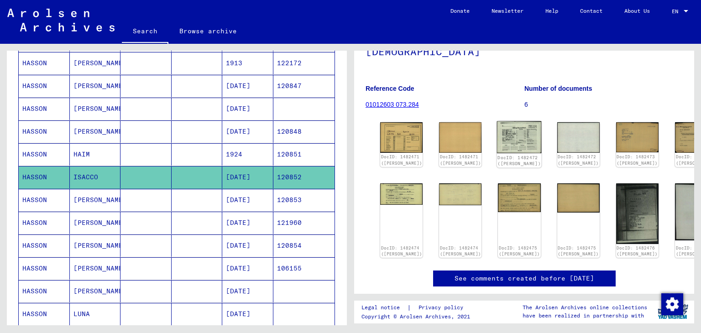
click at [499, 161] on div "DocID: 1482472 ([PERSON_NAME])" at bounding box center [519, 160] width 43 height 13
click at [497, 147] on img at bounding box center [519, 137] width 45 height 32
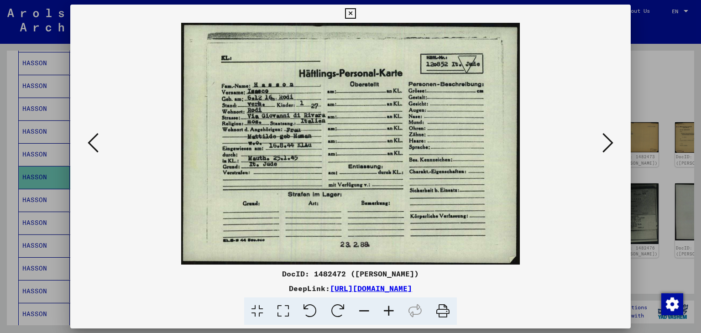
click at [28, 112] on div at bounding box center [350, 166] width 701 height 333
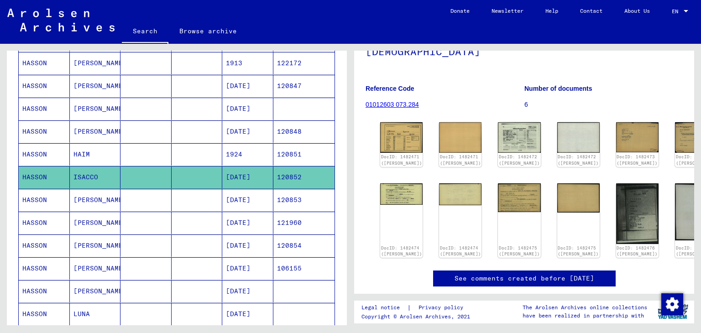
click at [86, 149] on mat-cell "HAIM" at bounding box center [95, 154] width 51 height 22
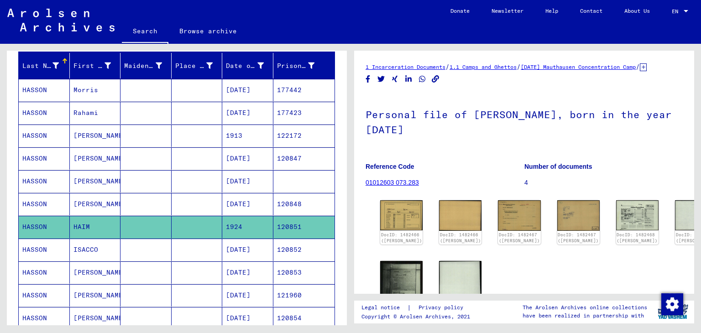
scroll to position [100, 0]
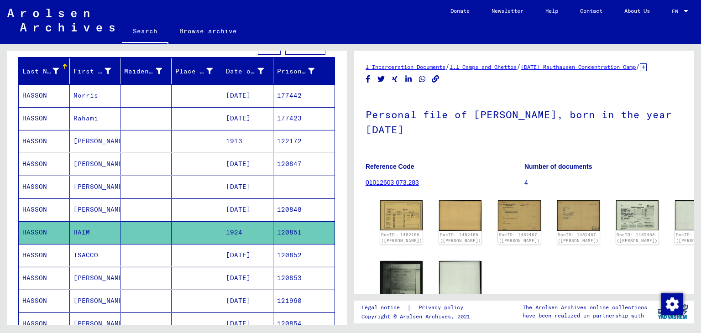
click at [281, 115] on mat-cell "177423" at bounding box center [304, 118] width 62 height 22
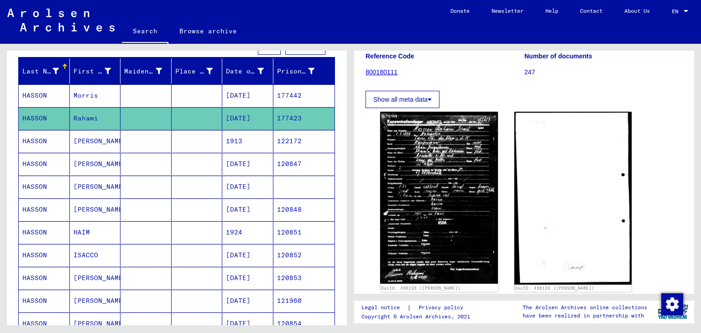
scroll to position [104, 0]
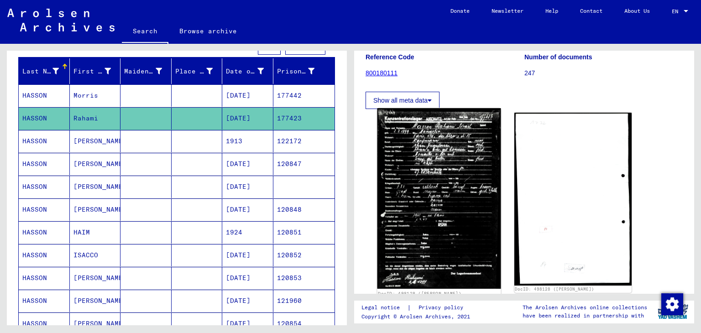
click at [414, 159] on img at bounding box center [438, 198] width 123 height 180
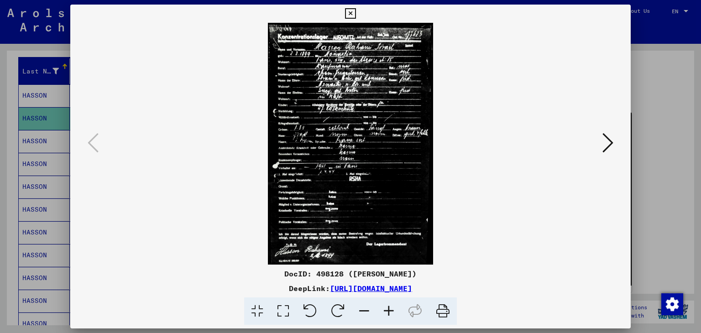
drag, startPoint x: 329, startPoint y: 84, endPoint x: 394, endPoint y: 154, distance: 95.6
click at [394, 154] on img at bounding box center [350, 144] width 499 height 242
drag, startPoint x: 352, startPoint y: 154, endPoint x: 378, endPoint y: 161, distance: 27.0
click at [378, 161] on img at bounding box center [350, 144] width 499 height 242
drag, startPoint x: 426, startPoint y: 289, endPoint x: 444, endPoint y: 64, distance: 225.7
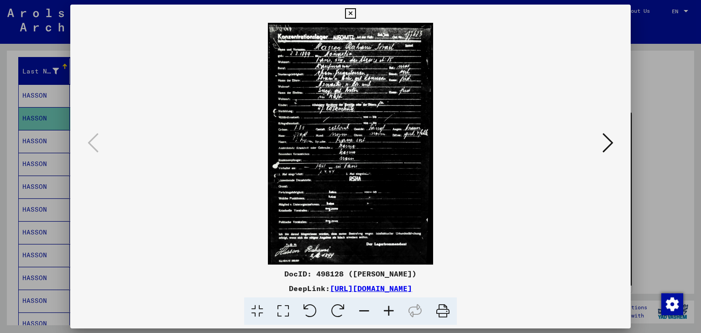
click at [444, 64] on img at bounding box center [350, 144] width 499 height 242
click at [344, 102] on img at bounding box center [350, 144] width 499 height 242
drag, startPoint x: 356, startPoint y: 85, endPoint x: 487, endPoint y: 58, distance: 133.3
click at [487, 58] on img at bounding box center [350, 144] width 499 height 242
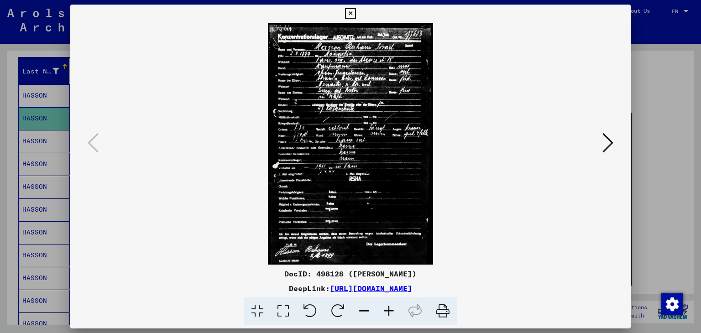
click at [0, 129] on div at bounding box center [350, 166] width 701 height 333
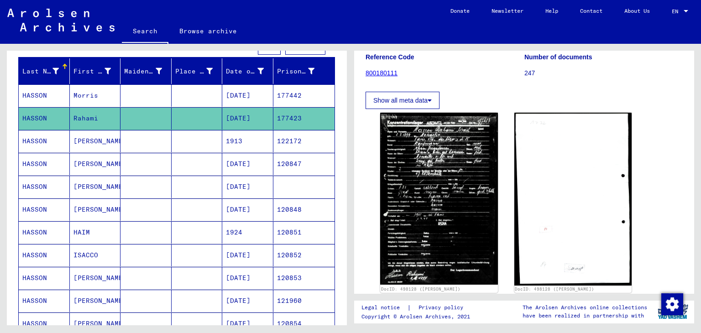
click at [172, 98] on mat-cell at bounding box center [197, 95] width 51 height 22
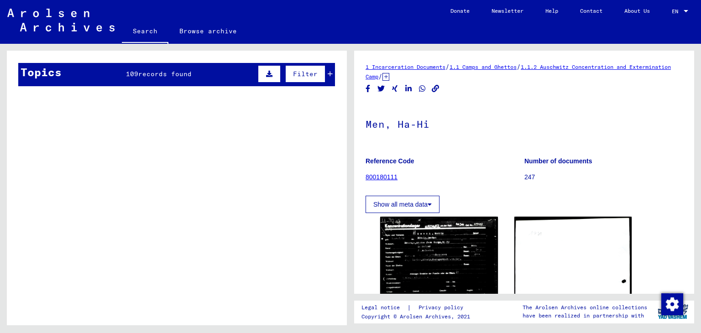
scroll to position [84, 0]
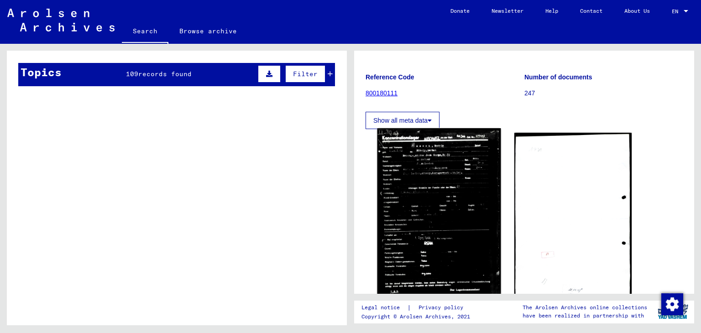
click at [414, 173] on img at bounding box center [438, 217] width 123 height 179
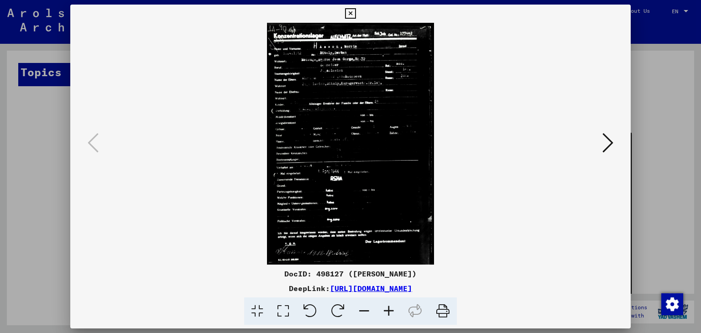
click at [7, 104] on div at bounding box center [350, 166] width 701 height 333
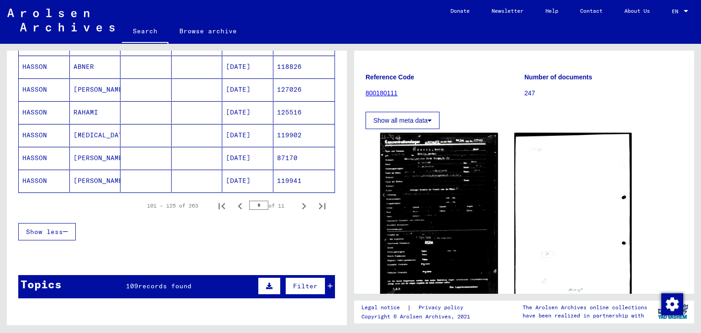
scroll to position [552, 0]
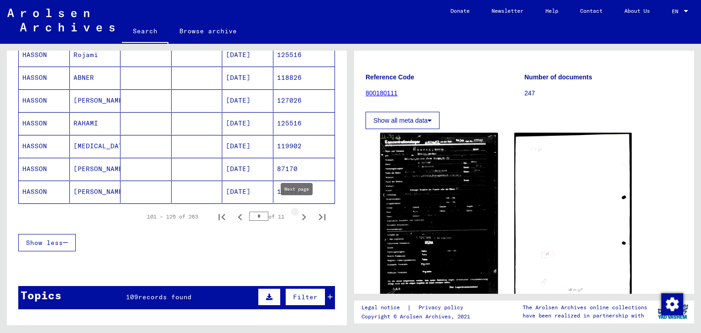
click at [299, 214] on icon "Next page" at bounding box center [304, 217] width 13 height 13
type input "*"
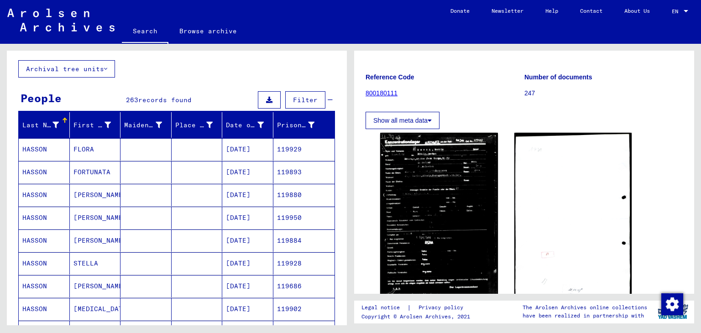
scroll to position [40, 0]
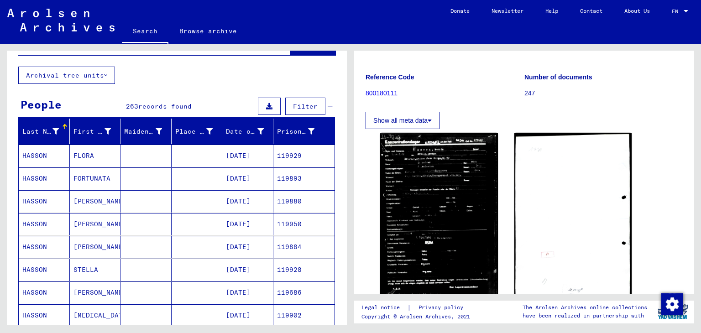
click at [133, 154] on mat-cell at bounding box center [145, 156] width 51 height 22
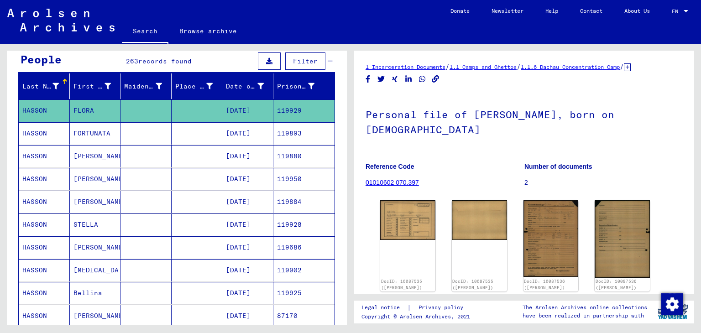
scroll to position [102, 0]
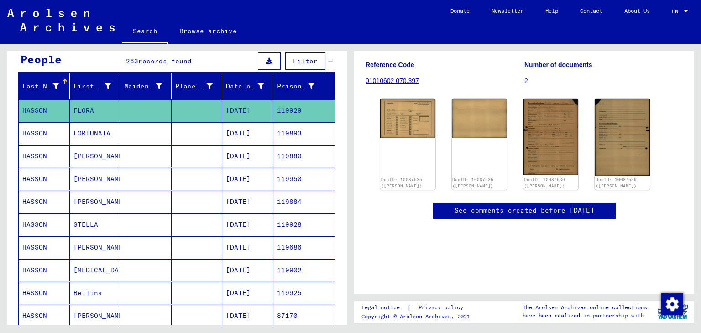
click at [368, 114] on div "DocID: 10087535 ([PERSON_NAME]) DocID: 10087535 ([PERSON_NAME]) DocID: 10087536…" at bounding box center [524, 144] width 317 height 99
click at [399, 110] on img at bounding box center [408, 117] width 58 height 42
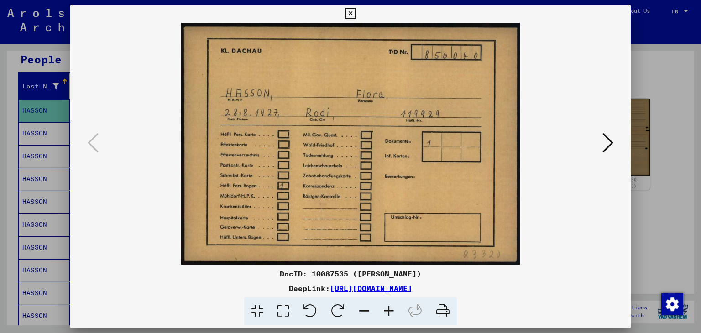
click at [642, 103] on div at bounding box center [350, 166] width 701 height 333
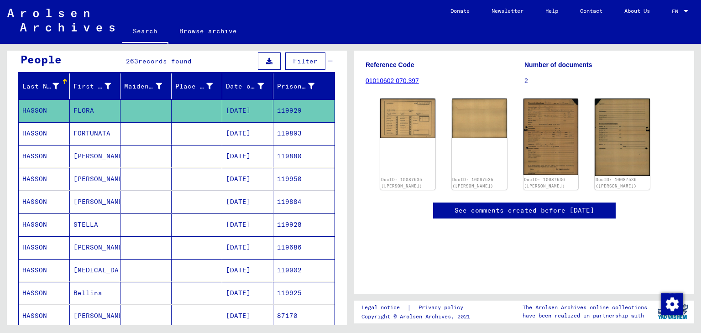
click at [144, 204] on mat-cell at bounding box center [145, 202] width 51 height 22
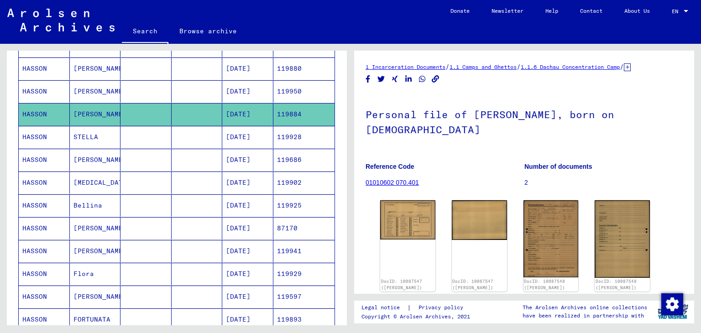
scroll to position [91, 0]
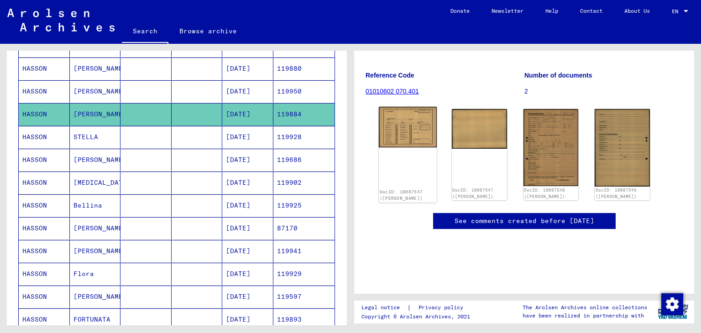
click at [413, 130] on img at bounding box center [408, 127] width 58 height 41
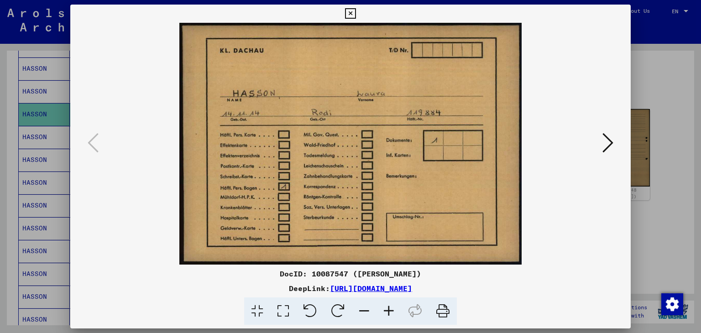
click at [1, 103] on div at bounding box center [350, 166] width 701 height 333
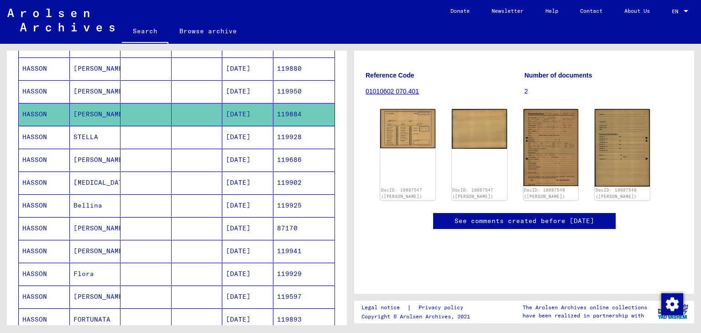
click at [88, 136] on mat-cell "STELLA" at bounding box center [95, 137] width 51 height 22
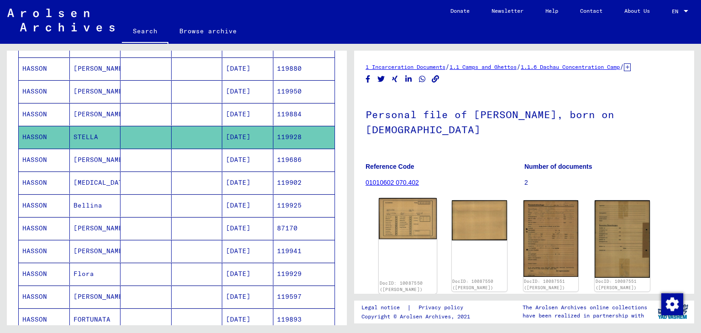
click at [406, 241] on div "DocID: 10087550 ([PERSON_NAME])" at bounding box center [408, 246] width 58 height 96
click at [402, 218] on img at bounding box center [408, 218] width 58 height 41
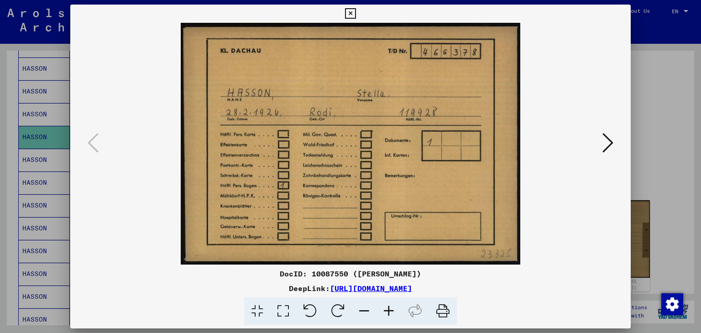
click at [0, 178] on div at bounding box center [350, 166] width 701 height 333
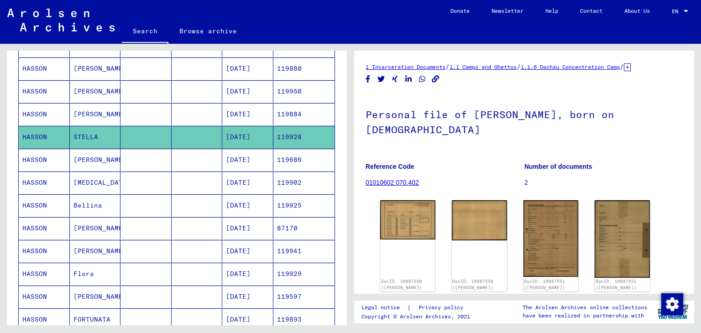
click at [120, 160] on mat-cell at bounding box center [145, 160] width 51 height 22
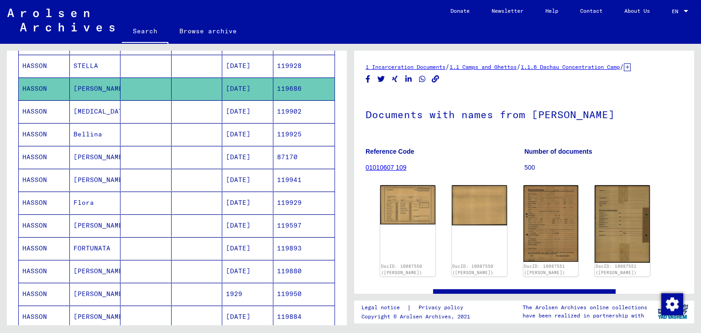
scroll to position [249, 0]
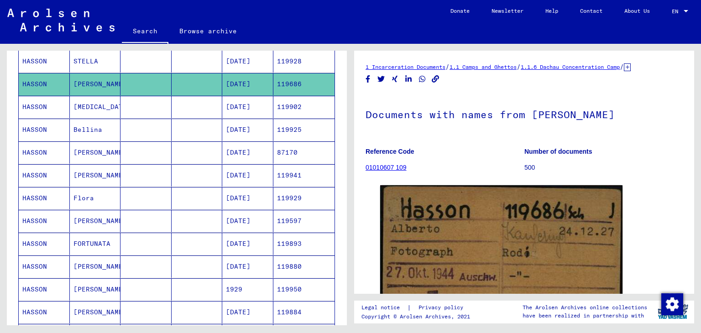
click at [175, 90] on mat-cell at bounding box center [197, 84] width 51 height 22
click at [172, 103] on mat-cell at bounding box center [197, 107] width 51 height 22
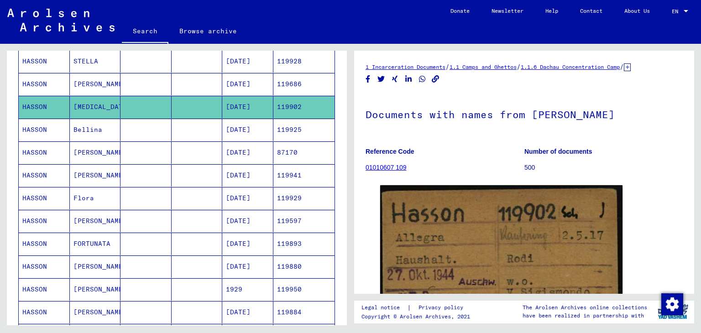
click at [128, 164] on mat-cell at bounding box center [145, 175] width 51 height 22
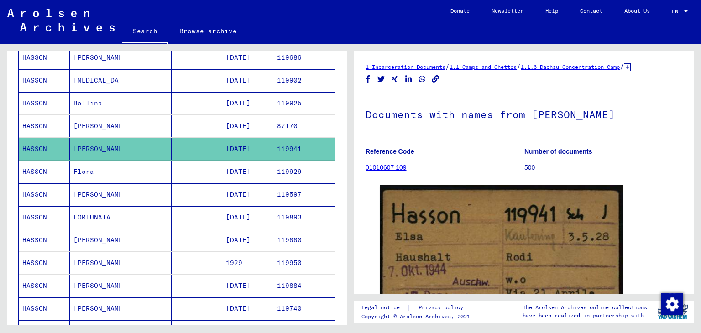
click at [131, 189] on mat-cell at bounding box center [145, 194] width 51 height 22
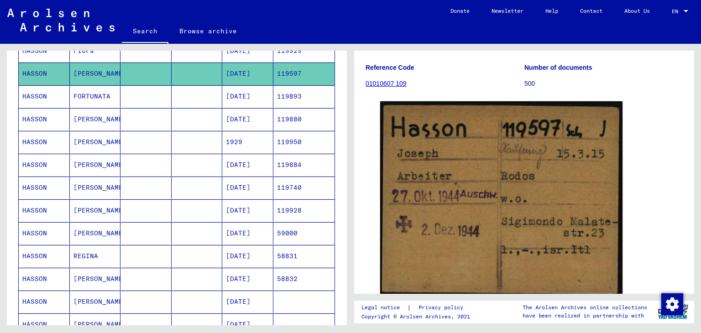
scroll to position [398, 0]
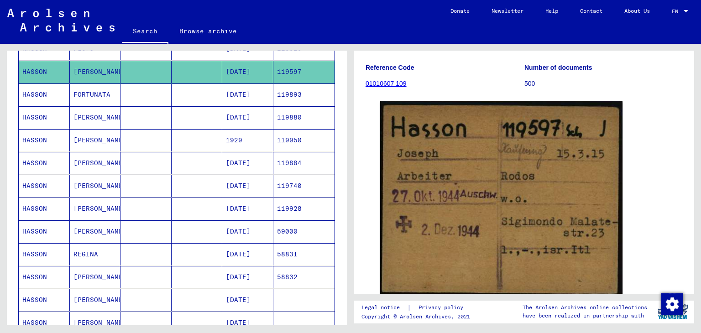
click at [143, 161] on mat-cell at bounding box center [145, 163] width 51 height 22
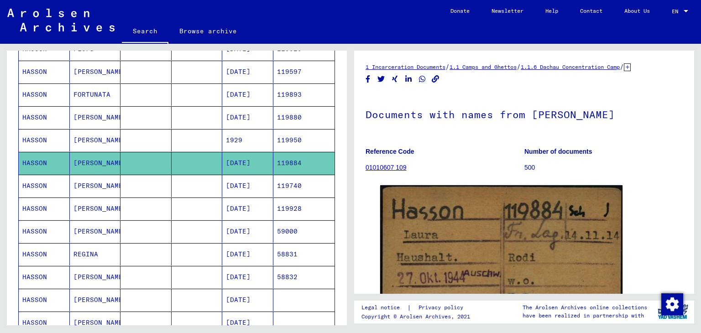
scroll to position [448, 0]
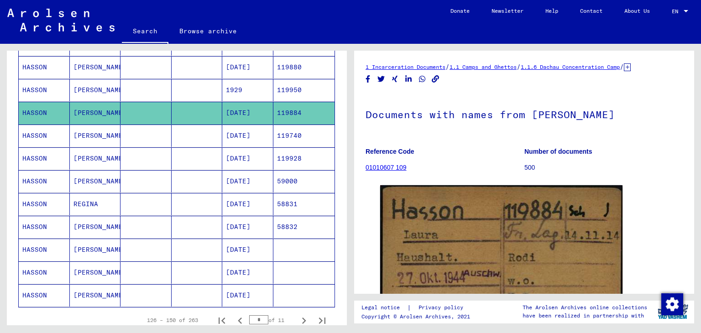
click at [172, 137] on mat-cell at bounding box center [197, 136] width 51 height 22
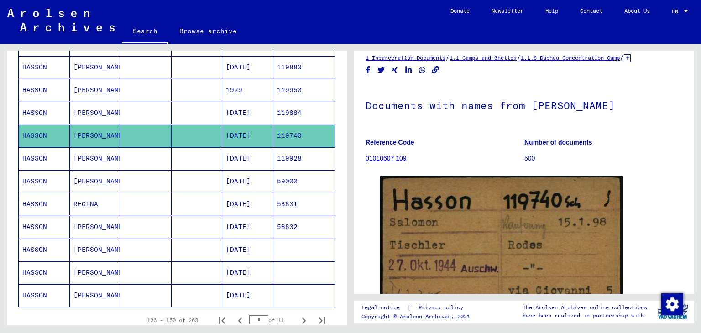
scroll to position [17, 0]
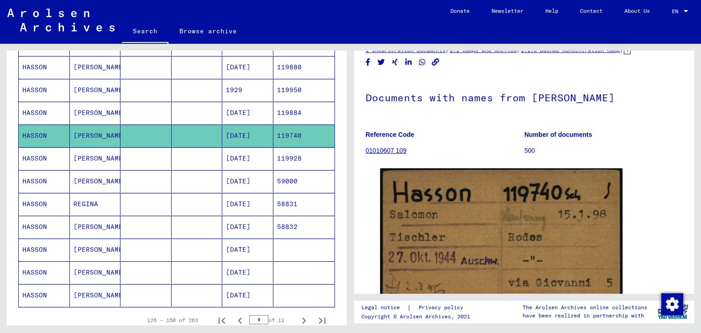
click at [152, 207] on mat-cell at bounding box center [145, 204] width 51 height 22
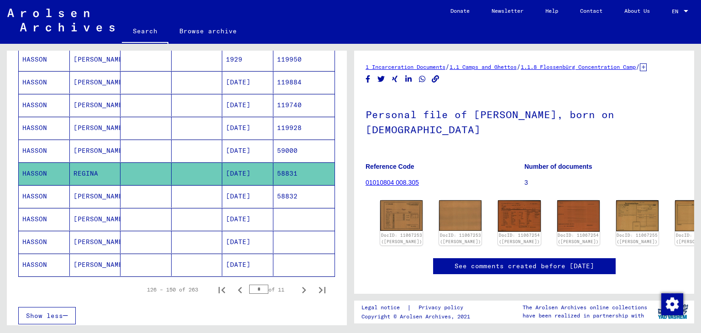
scroll to position [16, 0]
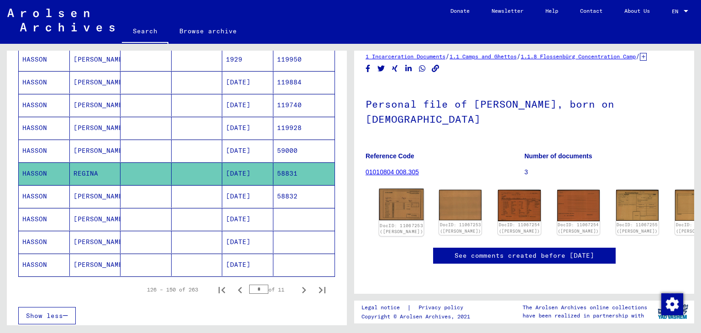
click at [398, 200] on img at bounding box center [401, 205] width 45 height 32
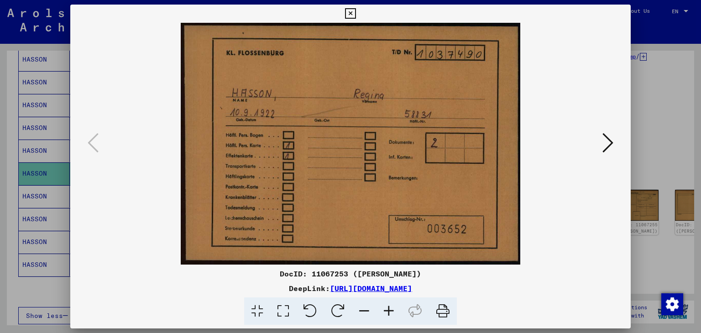
click at [19, 137] on div at bounding box center [350, 166] width 701 height 333
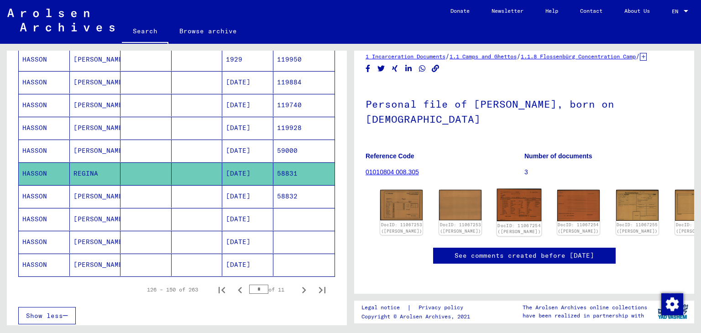
click at [498, 225] on link "DocID: 11067254 ([PERSON_NAME])" at bounding box center [519, 229] width 43 height 12
